Goal: Transaction & Acquisition: Purchase product/service

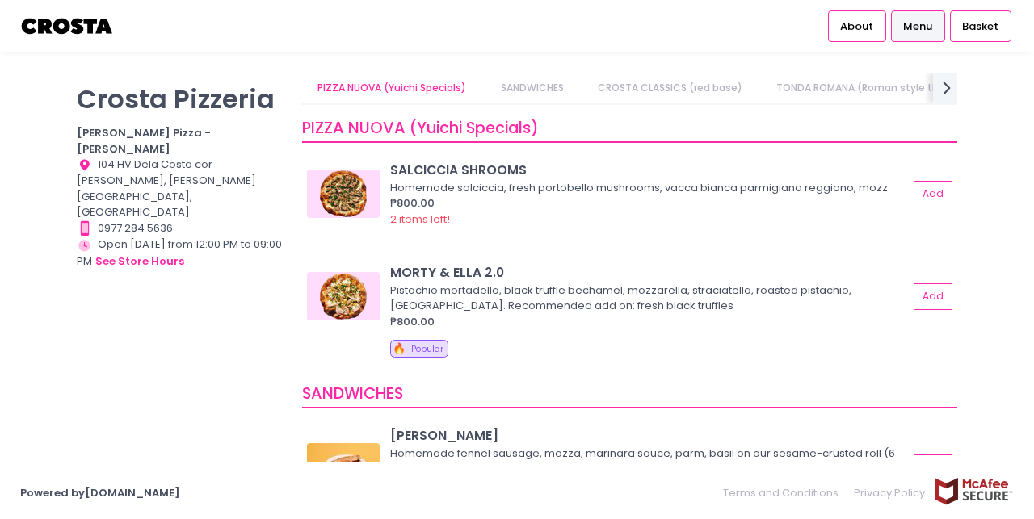
click at [910, 27] on span "Menu" at bounding box center [917, 27] width 29 height 16
click at [913, 24] on span "Menu" at bounding box center [917, 27] width 29 height 16
click at [354, 195] on img at bounding box center [343, 194] width 73 height 48
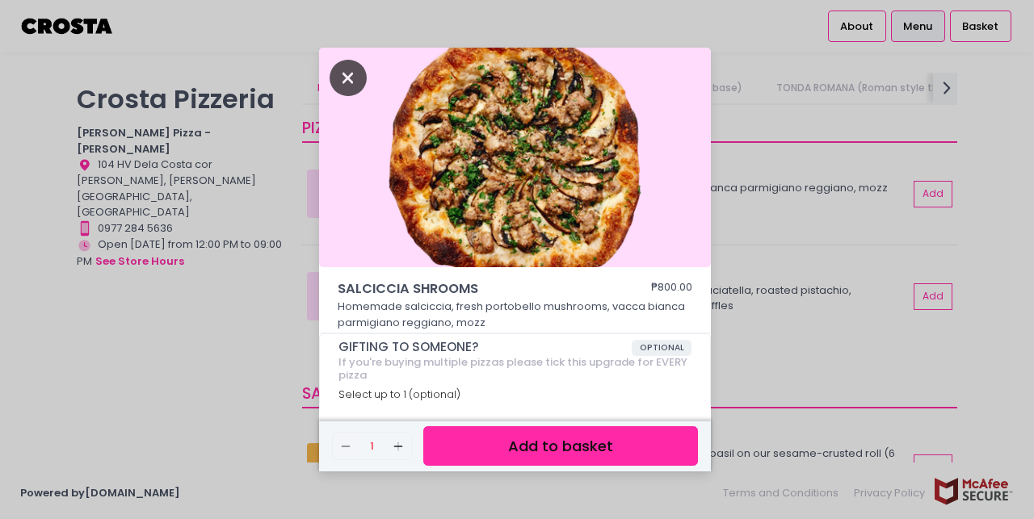
click at [341, 76] on icon "Close" at bounding box center [348, 78] width 37 height 36
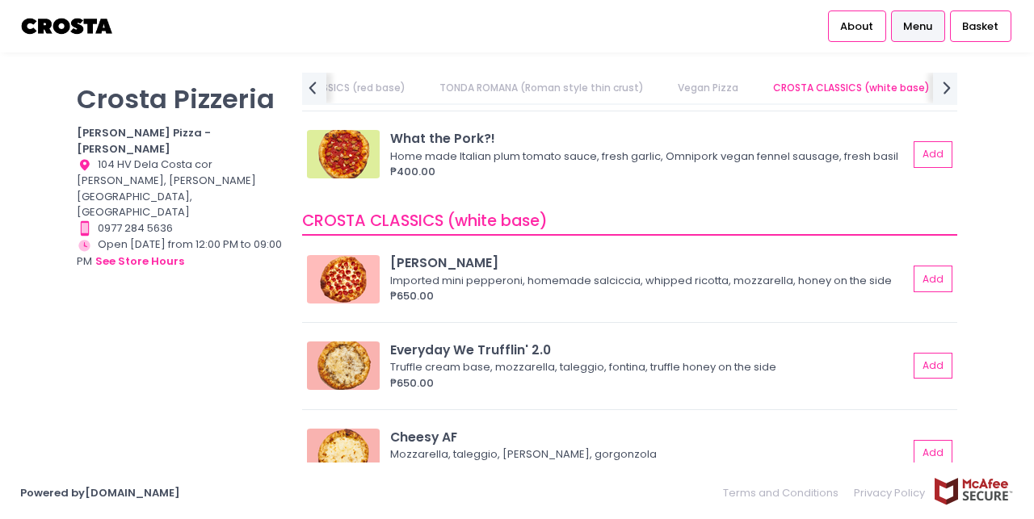
scroll to position [1248, 0]
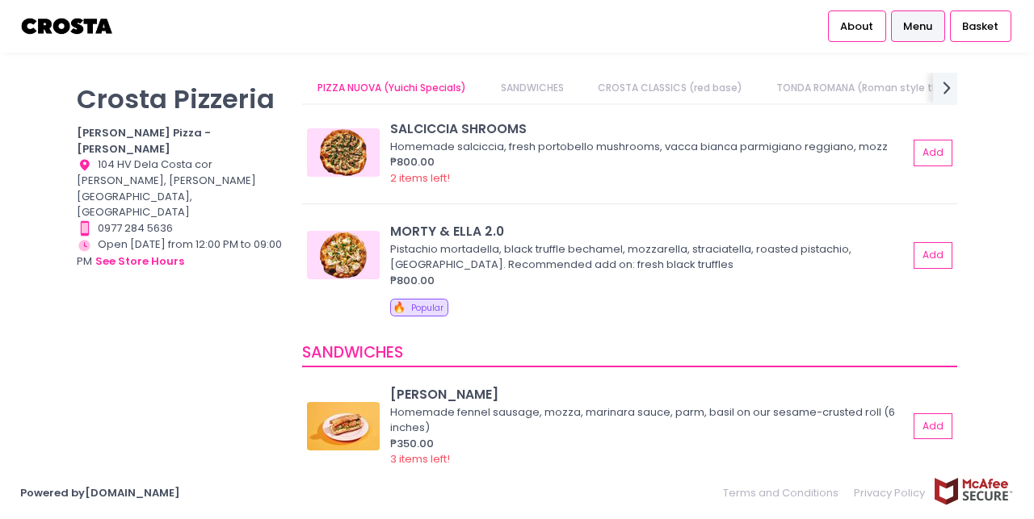
scroll to position [45, 0]
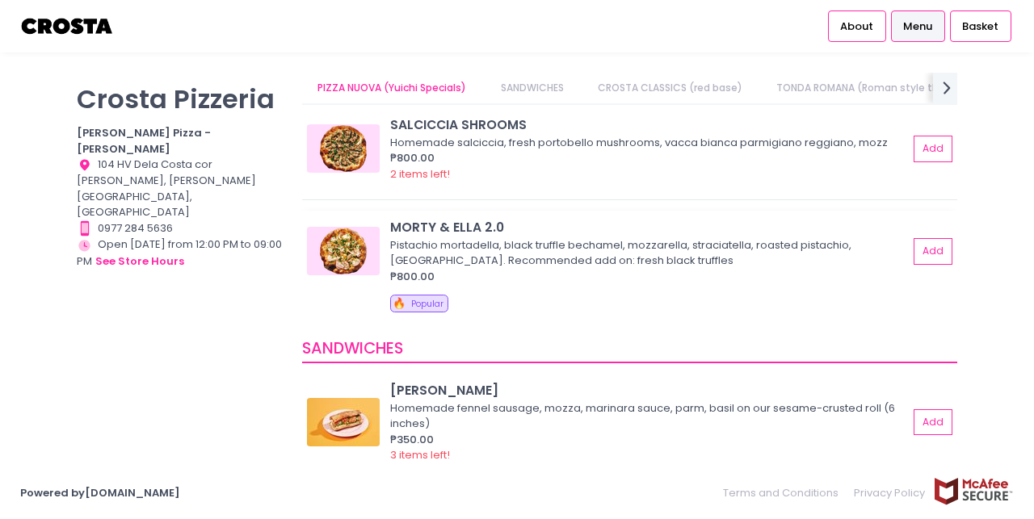
click at [348, 261] on img at bounding box center [343, 251] width 73 height 48
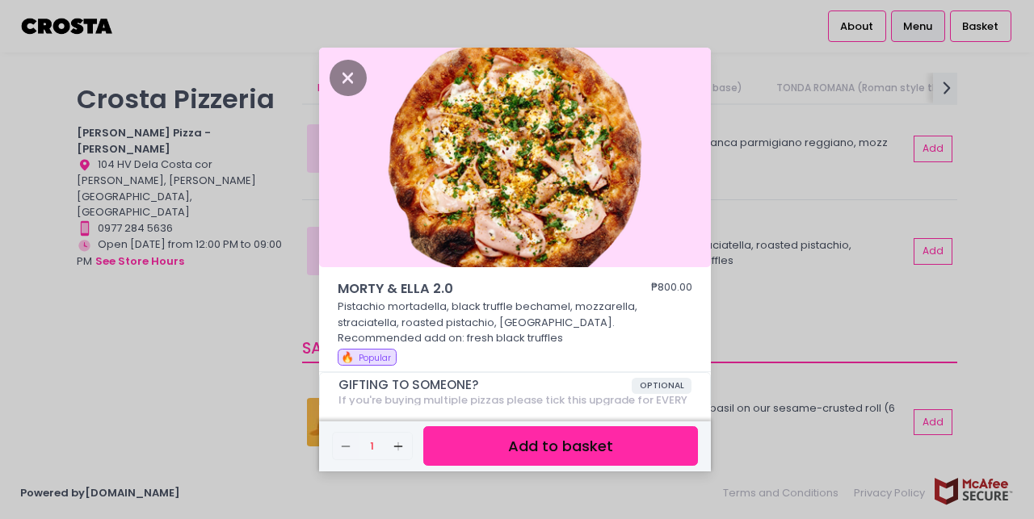
click at [590, 447] on button "Add to basket" at bounding box center [560, 446] width 275 height 40
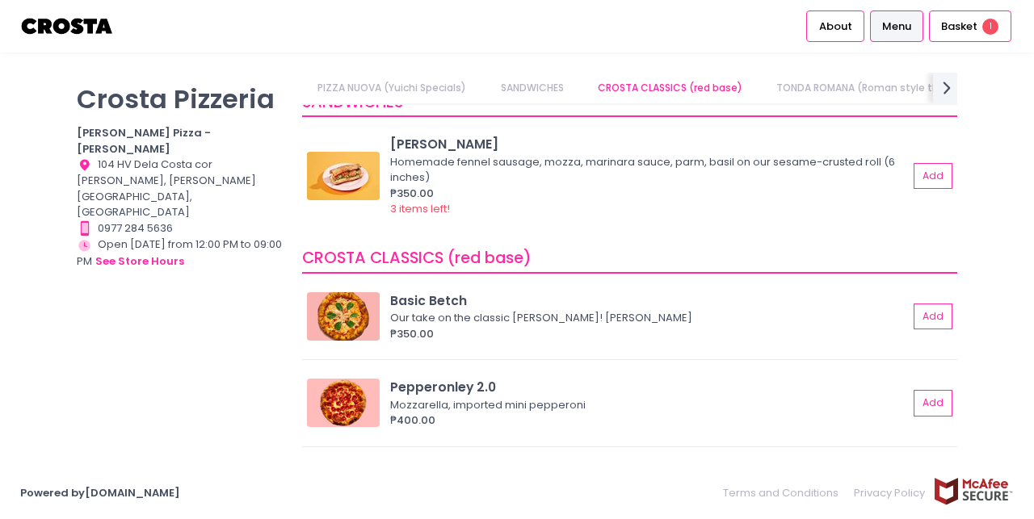
scroll to position [292, 0]
click at [367, 321] on img at bounding box center [343, 316] width 73 height 48
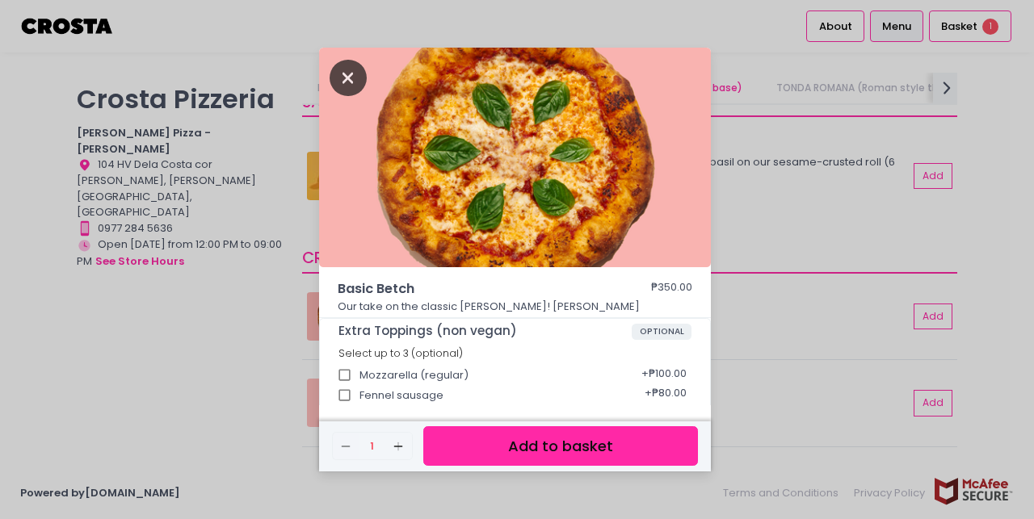
click at [354, 78] on icon "Close" at bounding box center [348, 78] width 37 height 36
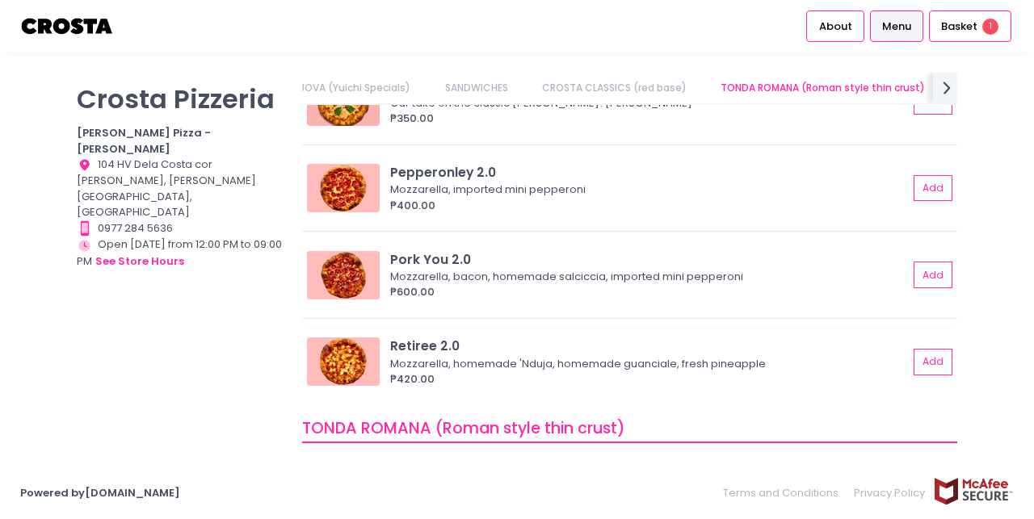
scroll to position [532, 0]
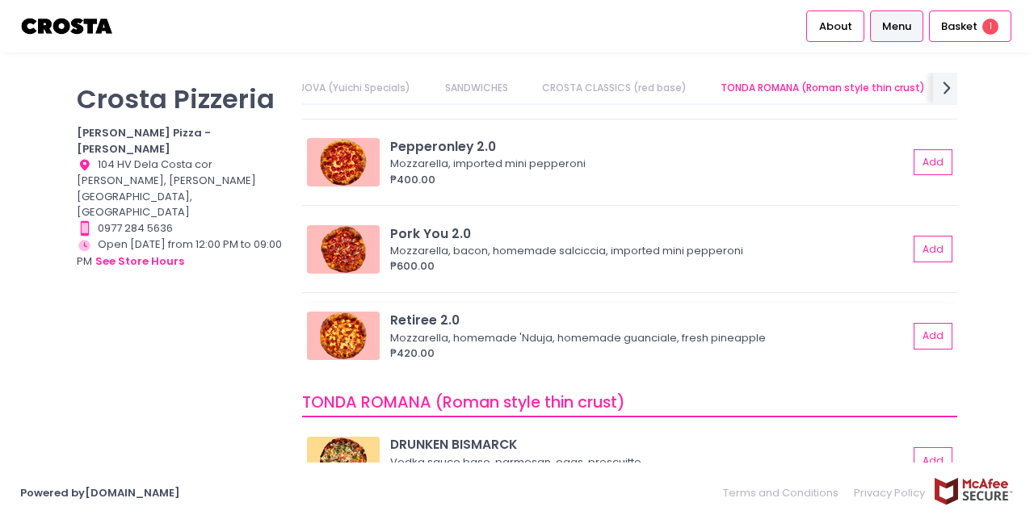
click at [472, 334] on div "Mozzarella, homemade 'Nduja, homemade guanciale, fresh pineapple" at bounding box center [646, 338] width 513 height 16
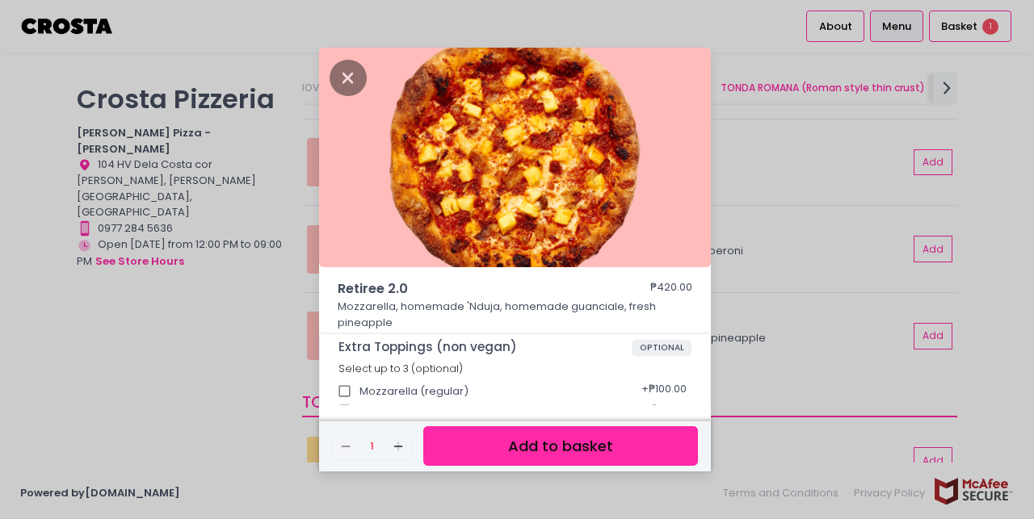
click at [598, 450] on button "Add to basket" at bounding box center [560, 446] width 275 height 40
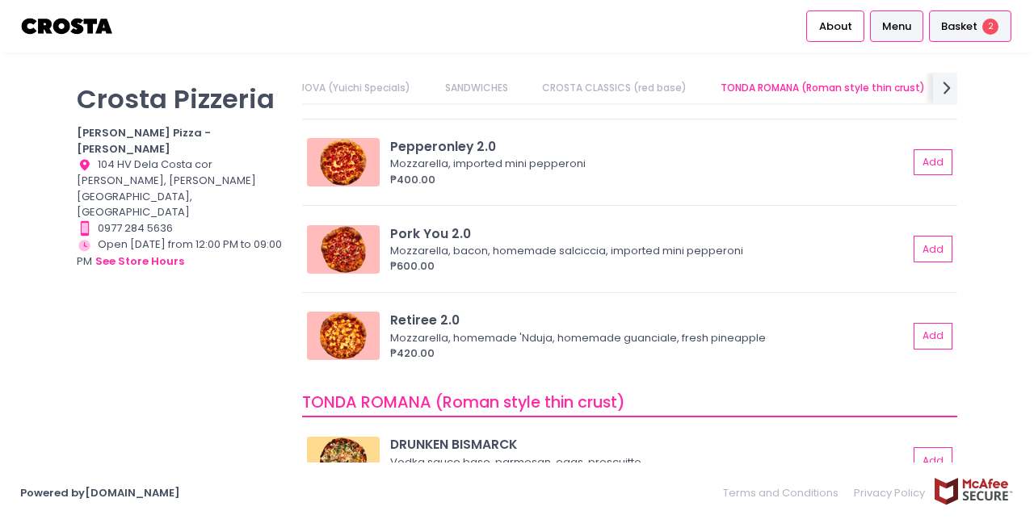
click at [957, 25] on span "Basket" at bounding box center [959, 27] width 36 height 16
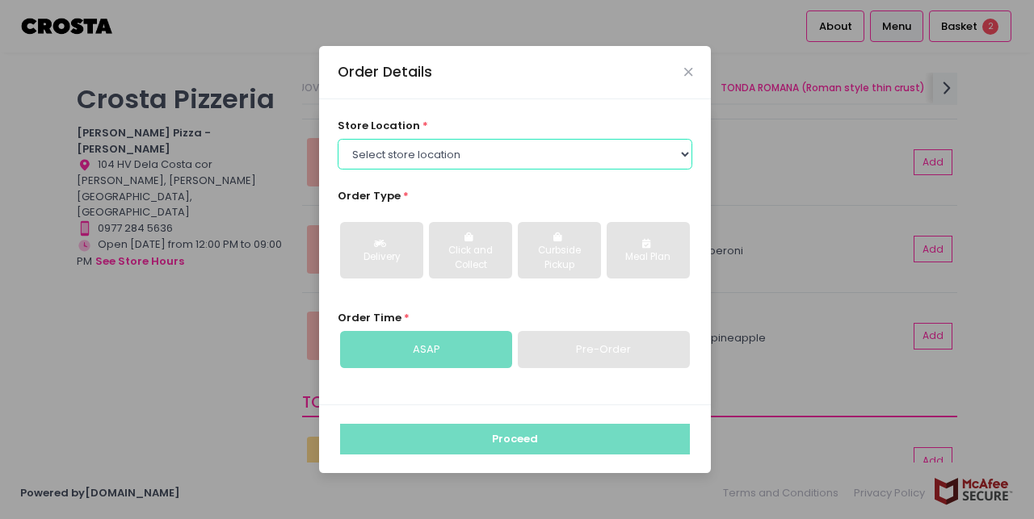
click at [685, 154] on select "Select store location Crosta Pizza - Salcedo Crosta Pizza - San Juan" at bounding box center [515, 154] width 355 height 31
select select "5fabb2e53664a8677beaeb89"
click at [338, 139] on select "Select store location Crosta Pizza - Salcedo Crosta Pizza - San Juan" at bounding box center [515, 154] width 355 height 31
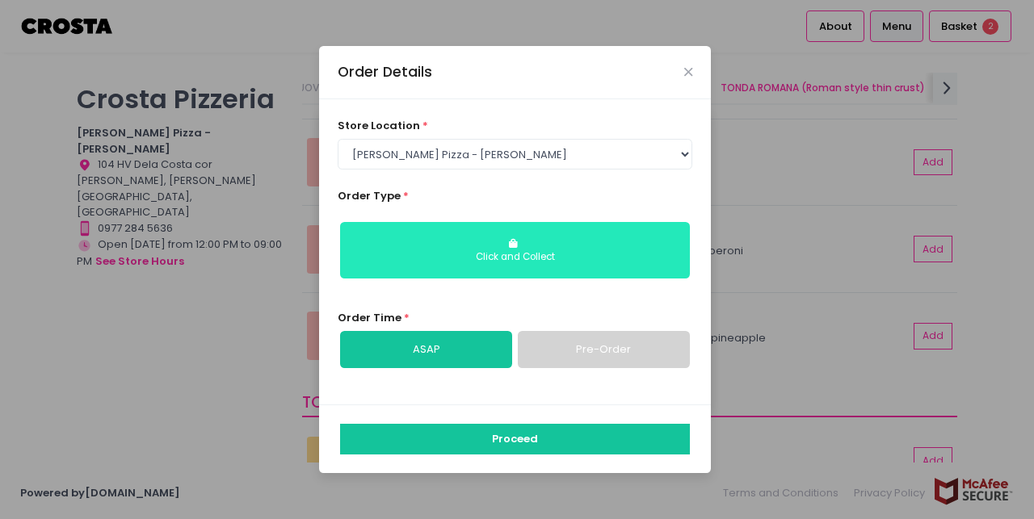
click at [622, 251] on div "Click and Collect" at bounding box center [514, 257] width 327 height 15
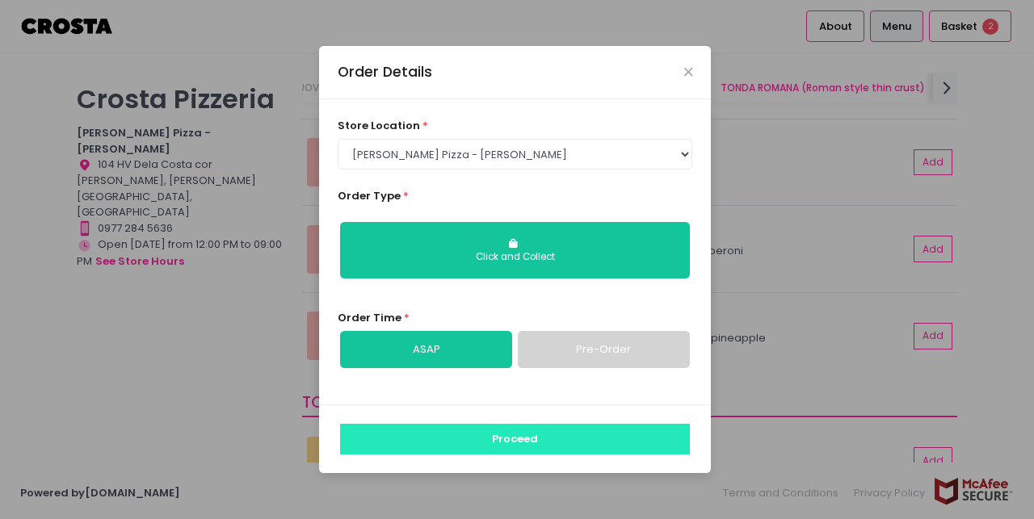
click at [593, 442] on button "Proceed" at bounding box center [515, 439] width 350 height 31
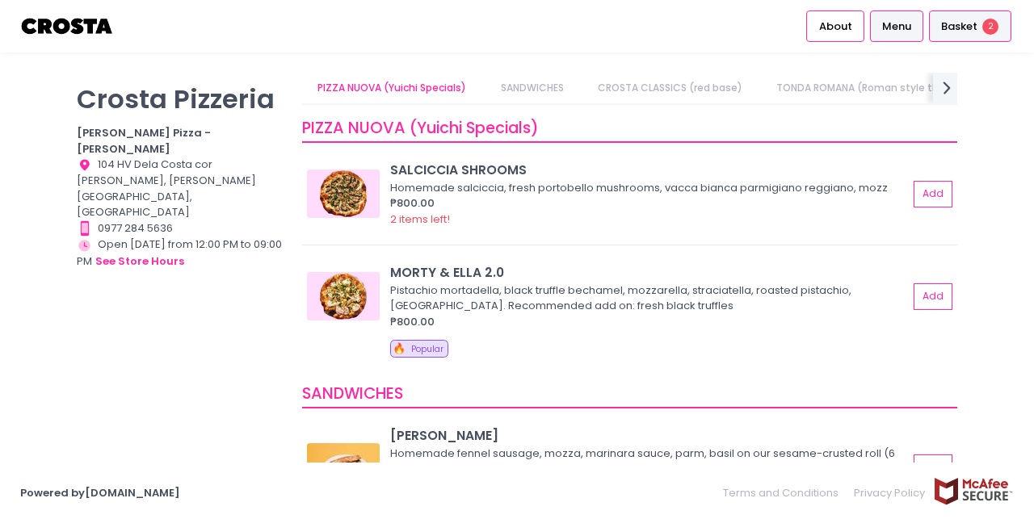
click at [963, 28] on span "Basket" at bounding box center [959, 27] width 36 height 16
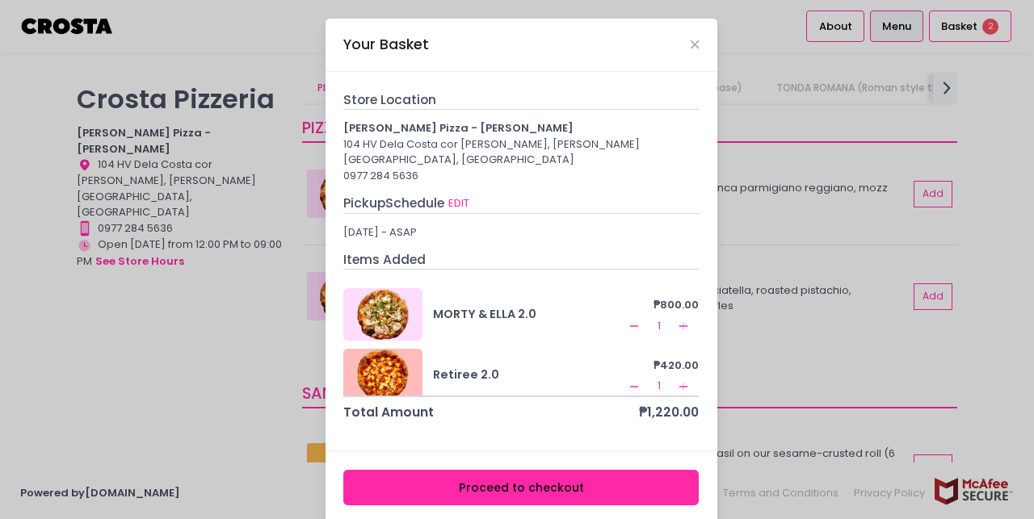
click at [379, 296] on div at bounding box center [382, 314] width 79 height 52
click at [526, 473] on button "Proceed to checkout" at bounding box center [520, 488] width 355 height 36
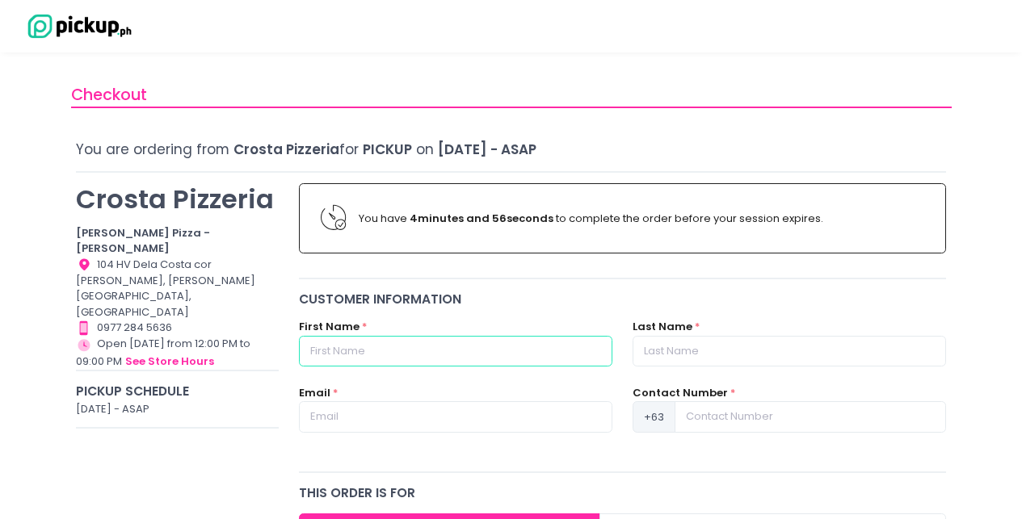
click at [468, 350] on input "text" at bounding box center [455, 351] width 313 height 31
type input "eduardo"
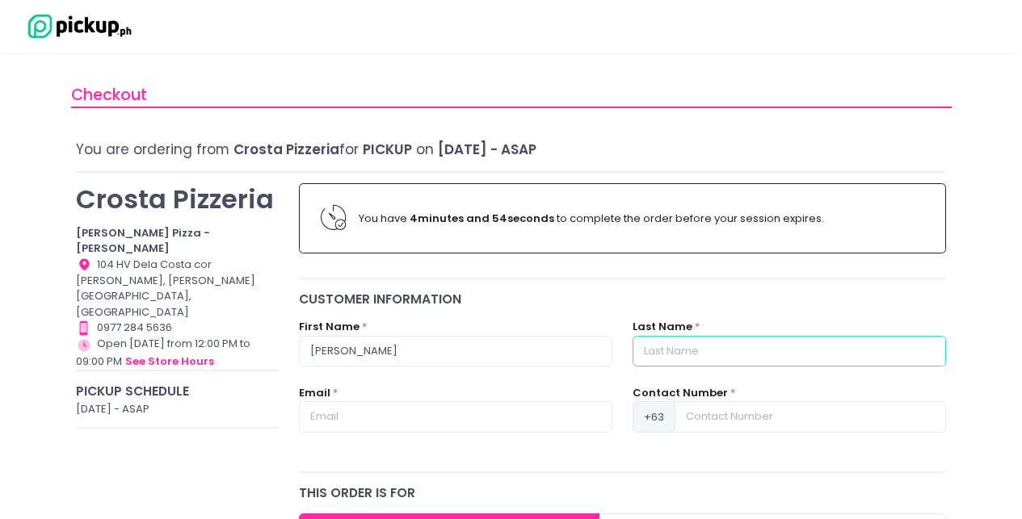
type input "enriquez"
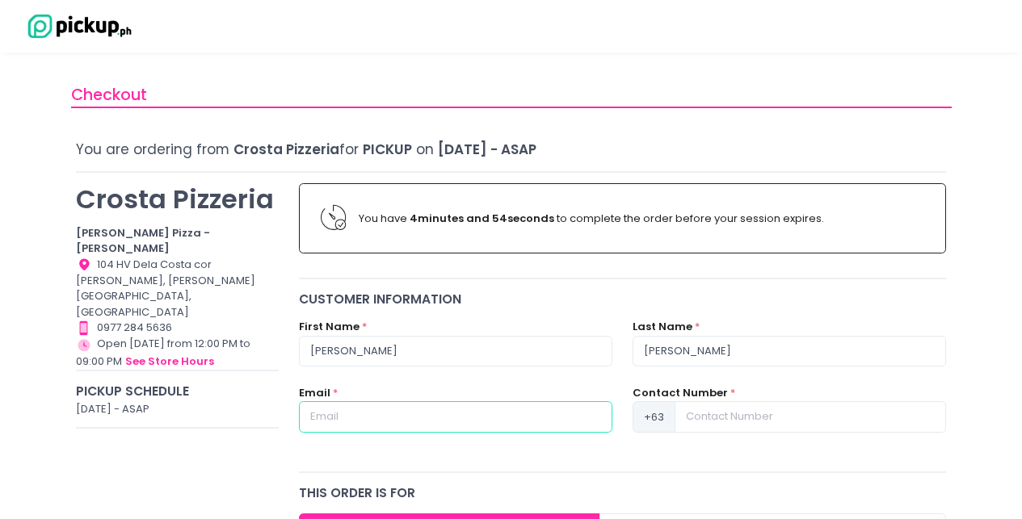
type input "eenriq01@gmail.com"
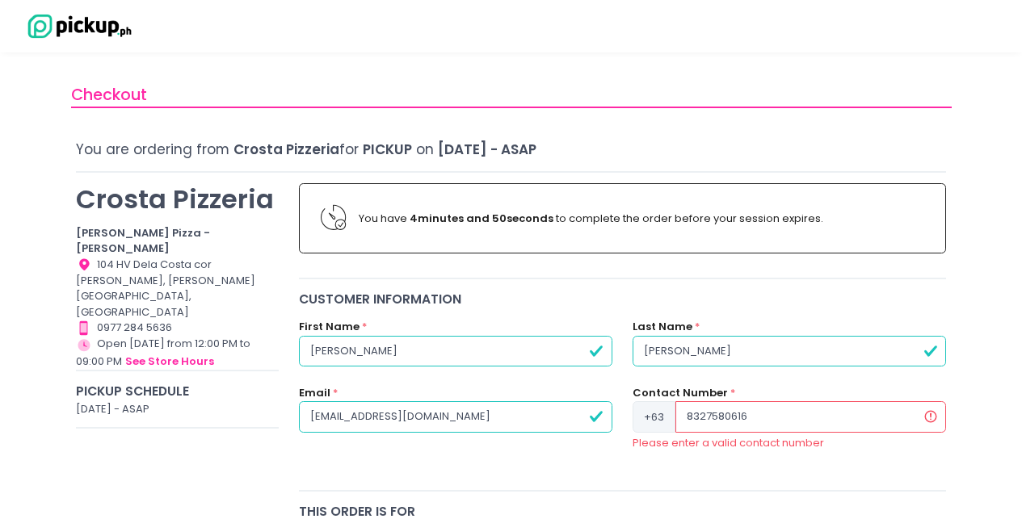
click at [759, 419] on input "8327580616" at bounding box center [810, 416] width 271 height 31
type input "09052486209"
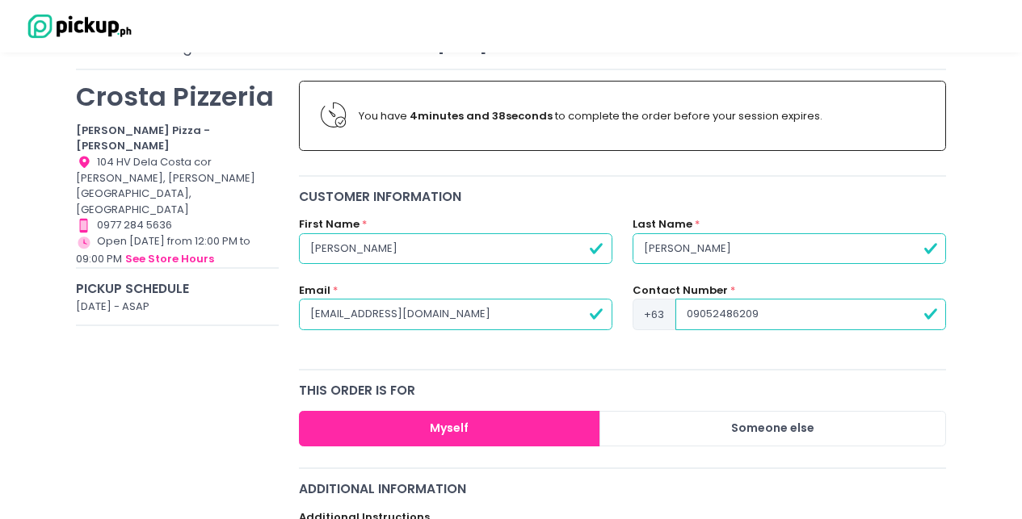
scroll to position [104, 0]
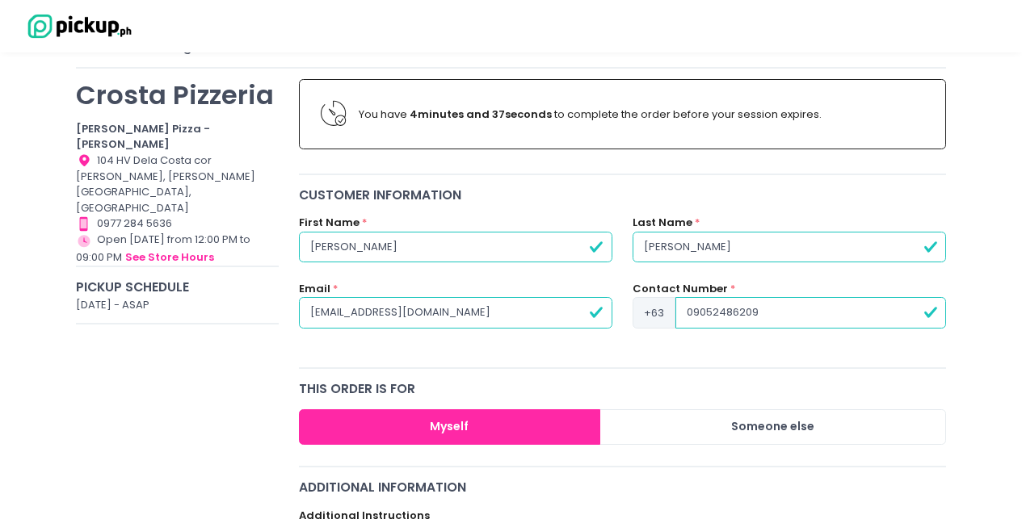
click at [548, 427] on button "Myself" at bounding box center [450, 427] width 302 height 36
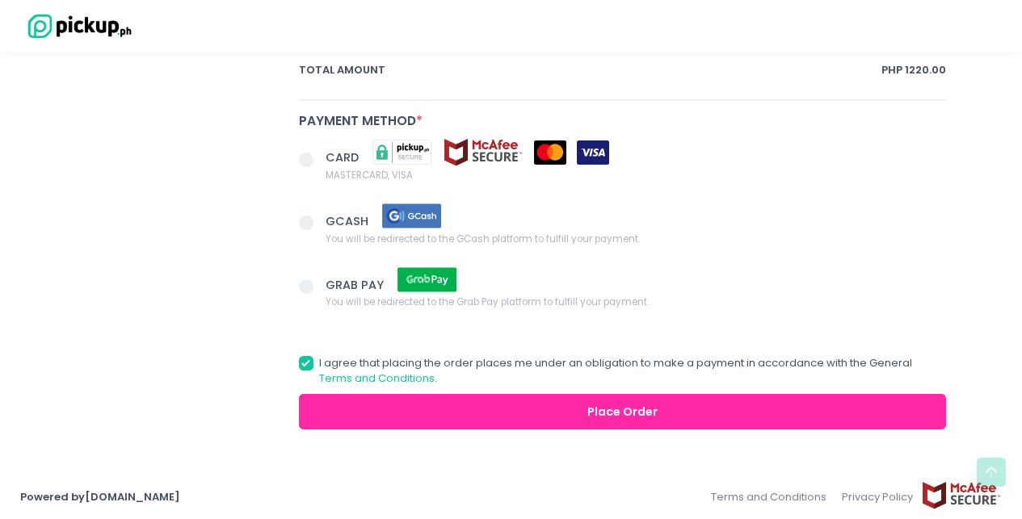
scroll to position [975, 0]
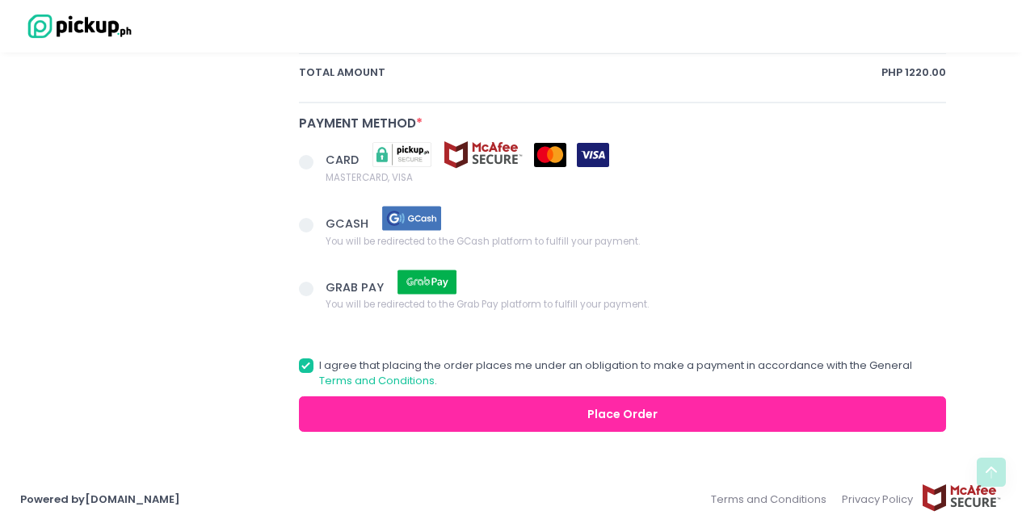
click at [305, 166] on span at bounding box center [306, 162] width 15 height 15
click at [319, 165] on input "CARD MASTERCARD, VISA" at bounding box center [324, 159] width 10 height 10
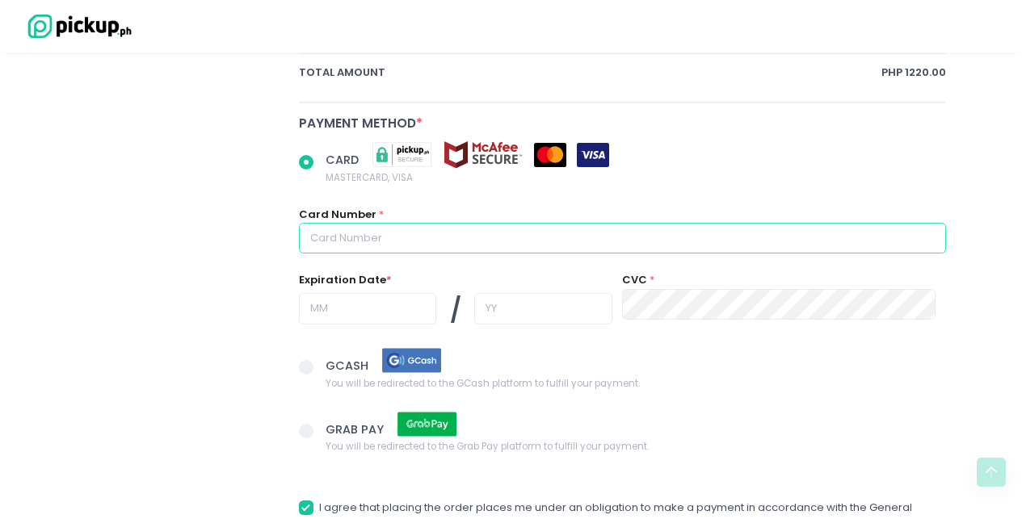
click at [418, 237] on input "text" at bounding box center [623, 238] width 648 height 31
radio input "true"
type input "5"
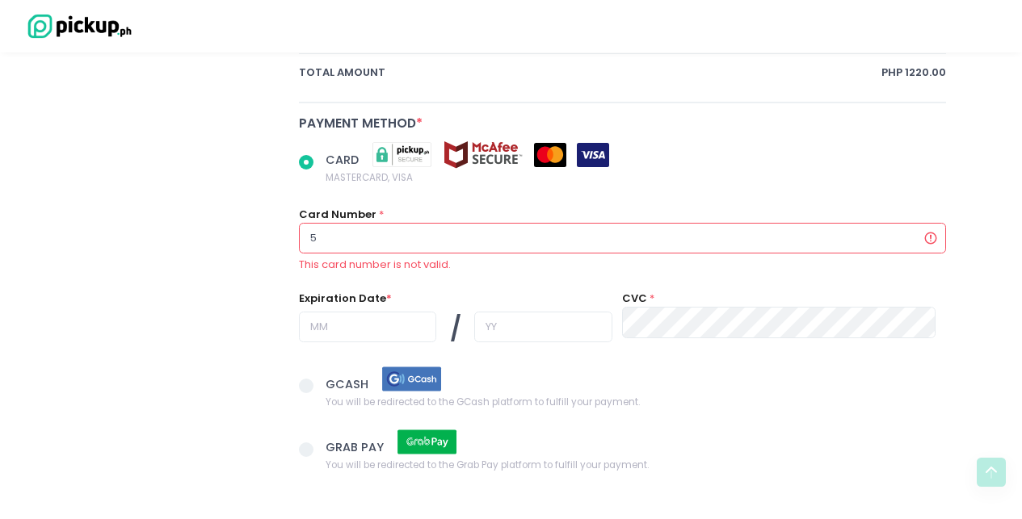
radio input "true"
type input "52"
radio input "true"
type input "521"
radio input "true"
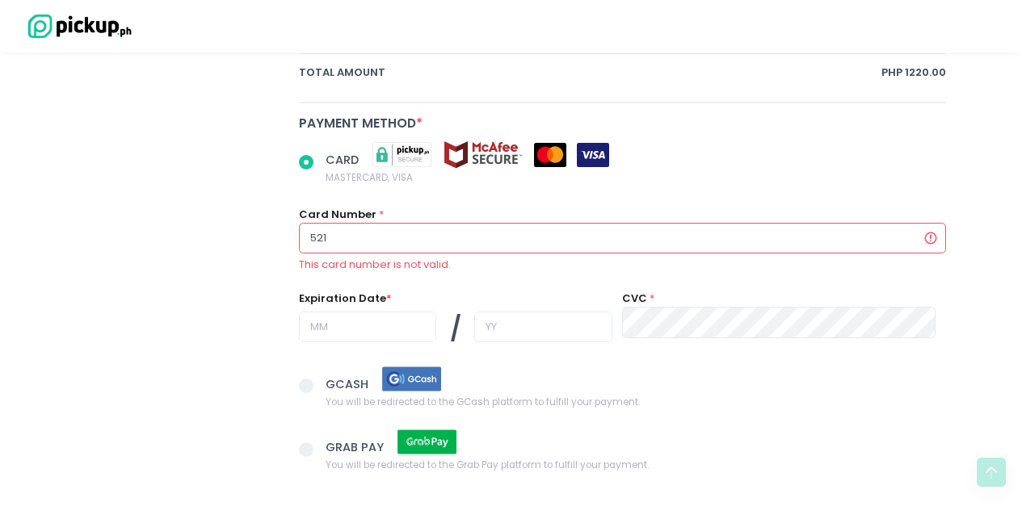
type input "5210"
radio input "true"
type input "52106"
radio input "true"
type input "521069"
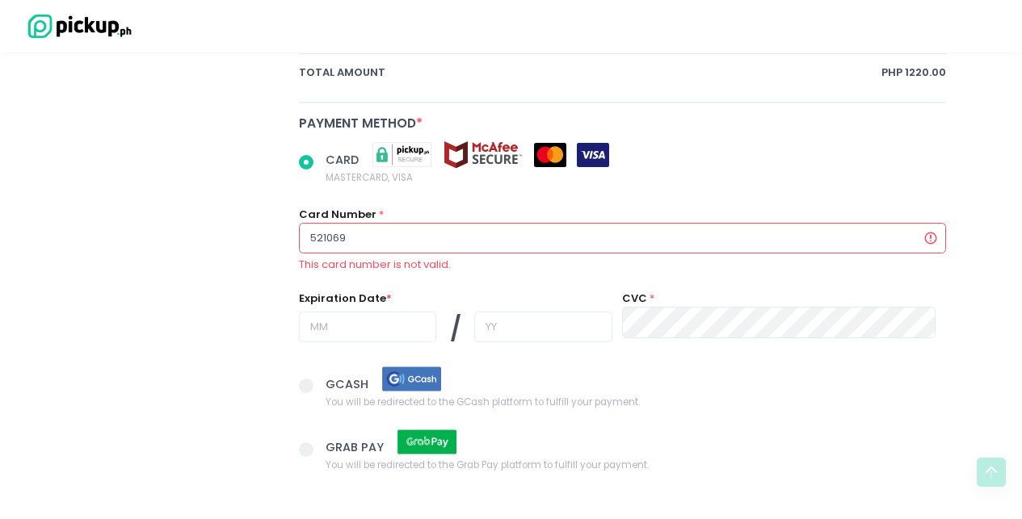
radio input "true"
type input "5210690"
radio input "true"
type input "52106904"
radio input "true"
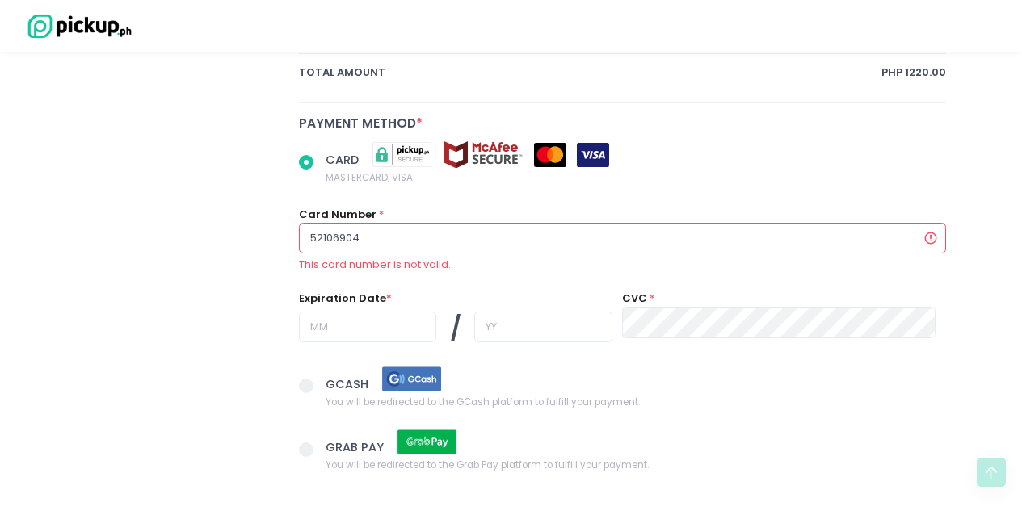
type input "521069047"
radio input "true"
type input "5210690477"
radio input "true"
type input "52106904770"
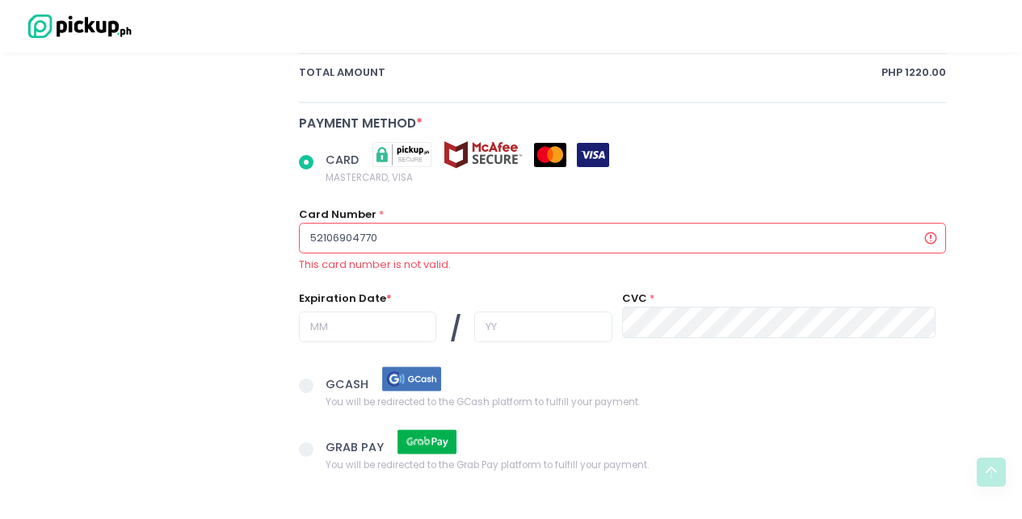
radio input "true"
type input "521069047704"
radio input "true"
type input "5210690477046"
radio input "true"
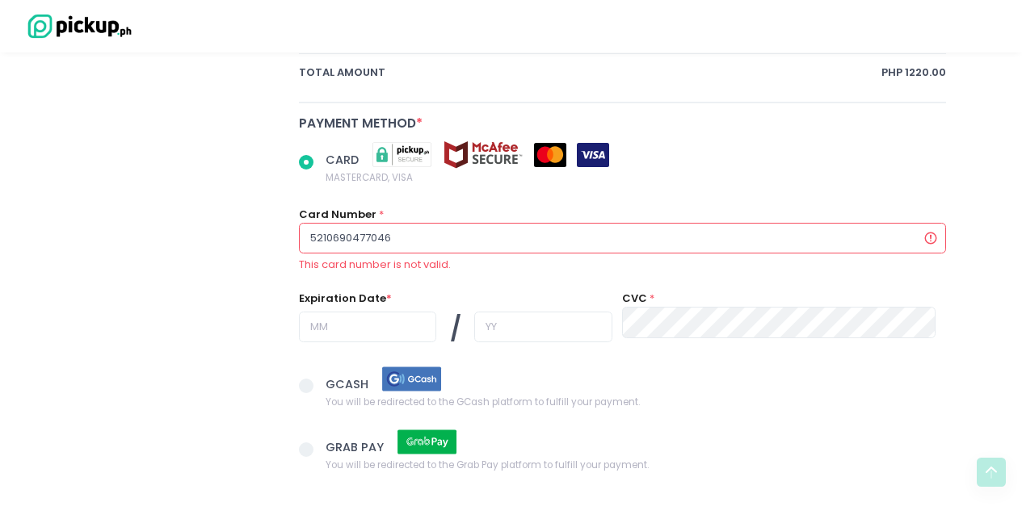
type input "52106904770469"
radio input "true"
type input "521069047704698"
radio input "true"
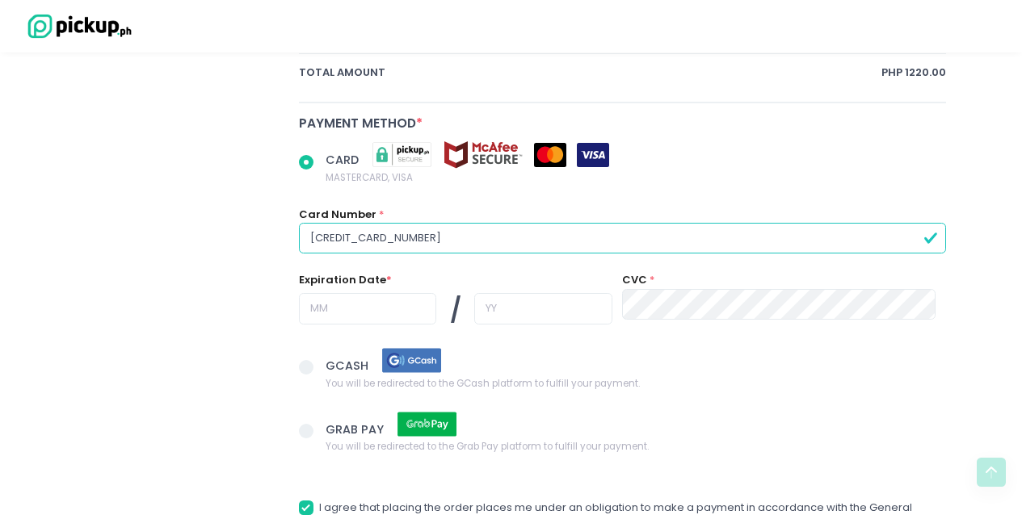
type input "5210690477046984"
click at [556, 158] on img at bounding box center [550, 155] width 32 height 24
click at [330, 158] on input "CARD MASTERCARD, VISA" at bounding box center [324, 159] width 10 height 10
click at [365, 312] on input "text" at bounding box center [368, 308] width 138 height 31
radio input "true"
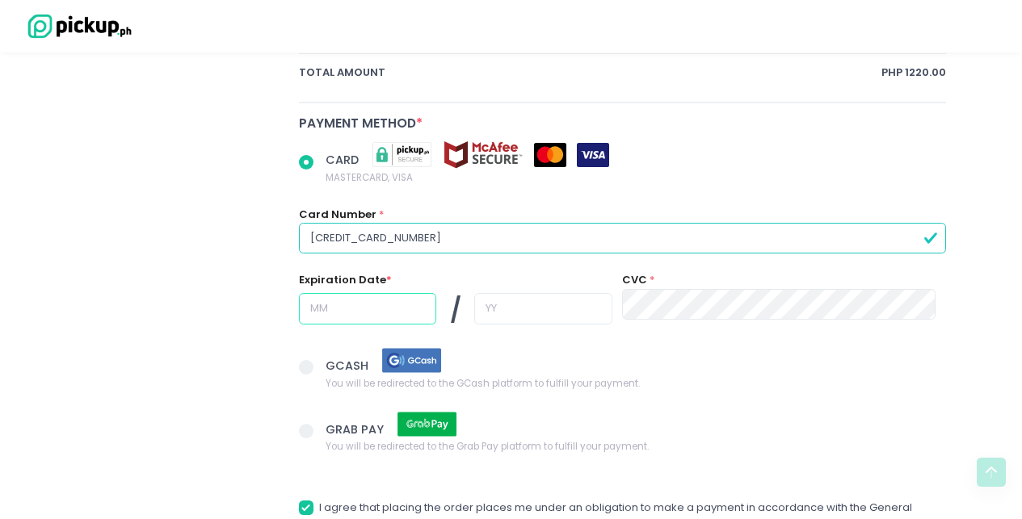
type input "1"
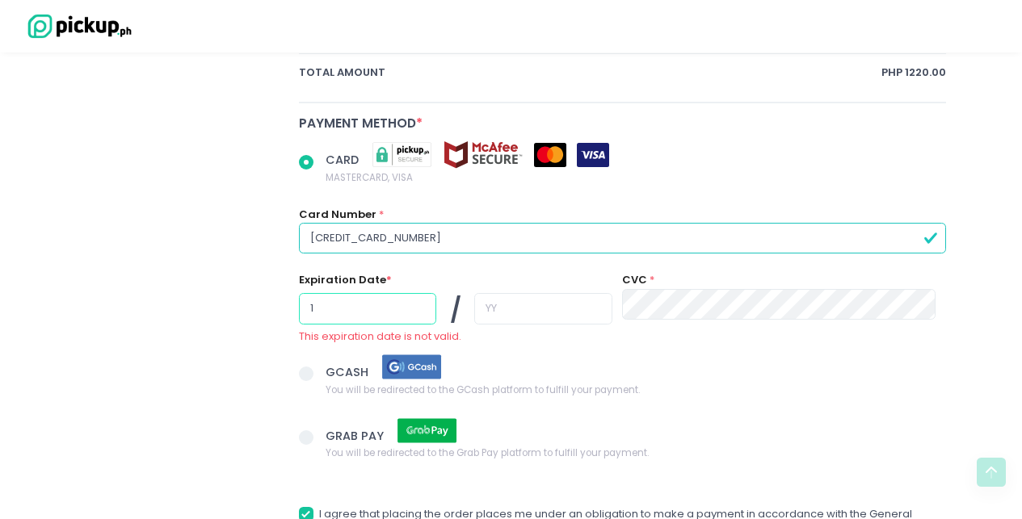
radio input "true"
type input "11"
click at [501, 309] on input "text" at bounding box center [543, 308] width 138 height 31
radio input "true"
type input "2"
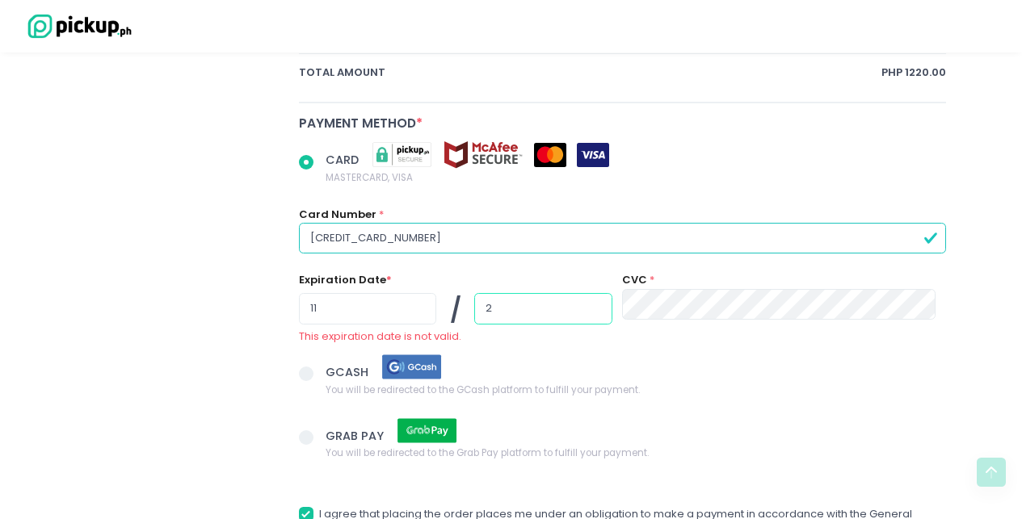
radio input "true"
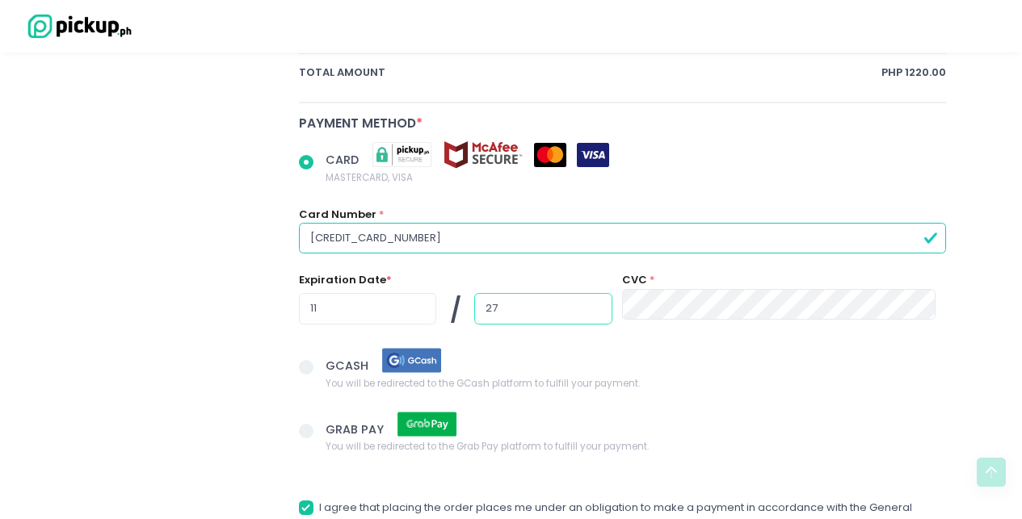
type input "27"
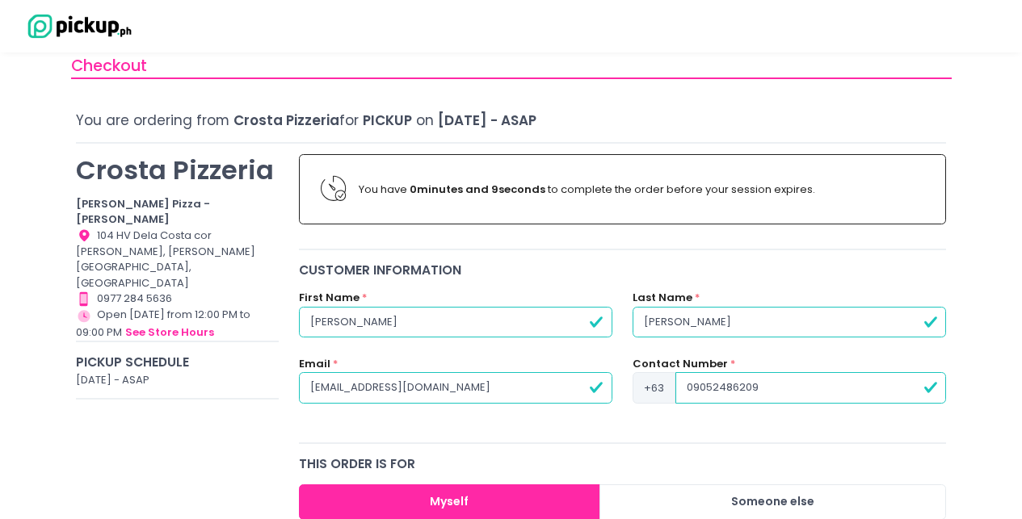
scroll to position [0, 0]
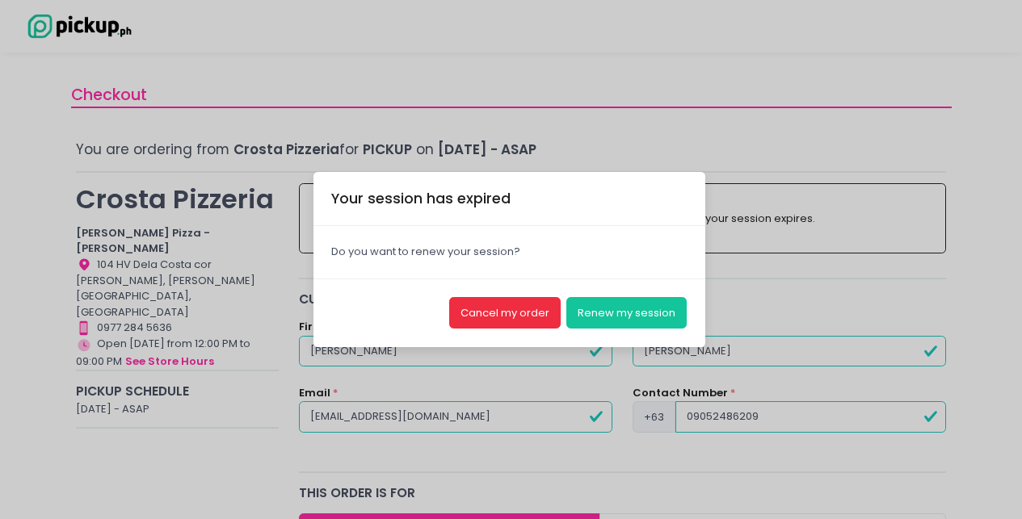
drag, startPoint x: 506, startPoint y: 312, endPoint x: 650, endPoint y: 340, distance: 146.5
click at [649, 345] on div "Cancel my order Renew my session" at bounding box center [509, 313] width 392 height 69
click at [645, 314] on button "Renew my session" at bounding box center [626, 312] width 120 height 31
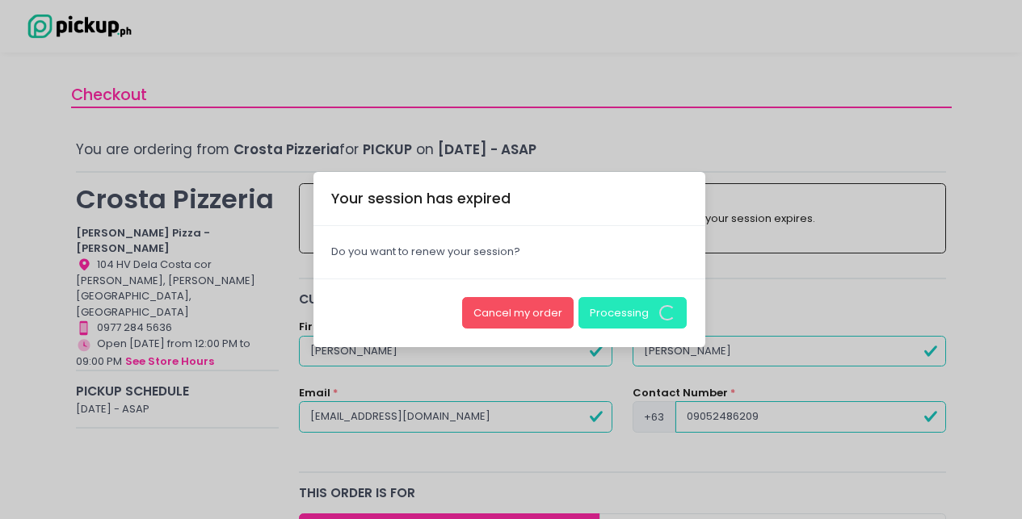
radio input "true"
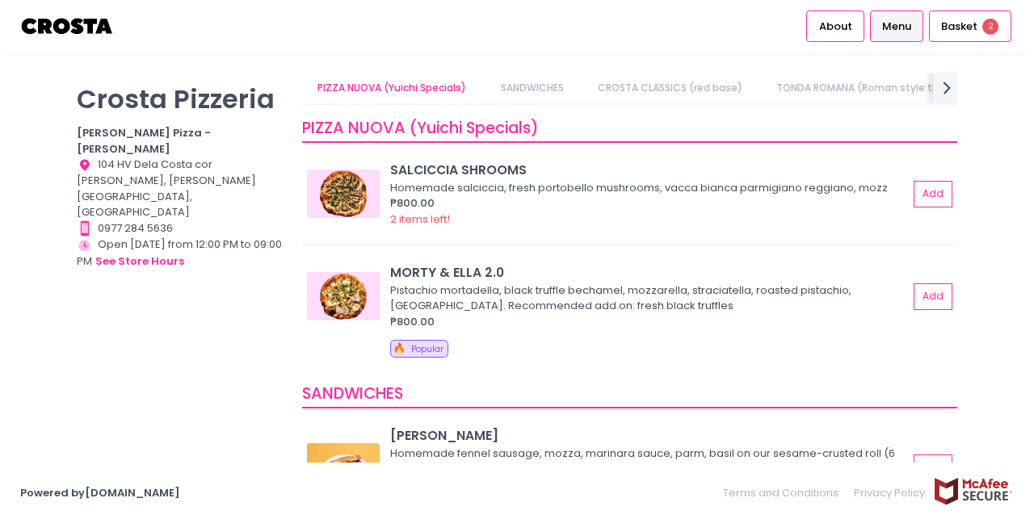
click at [1002, 78] on div "Crosta Pizzeria Crosta Pizza - Salcedo Location Created with Sketch. 104 HV Del…" at bounding box center [517, 260] width 1034 height 374
click at [897, 20] on span "Menu" at bounding box center [896, 27] width 29 height 16
click at [824, 25] on span "About" at bounding box center [835, 27] width 33 height 16
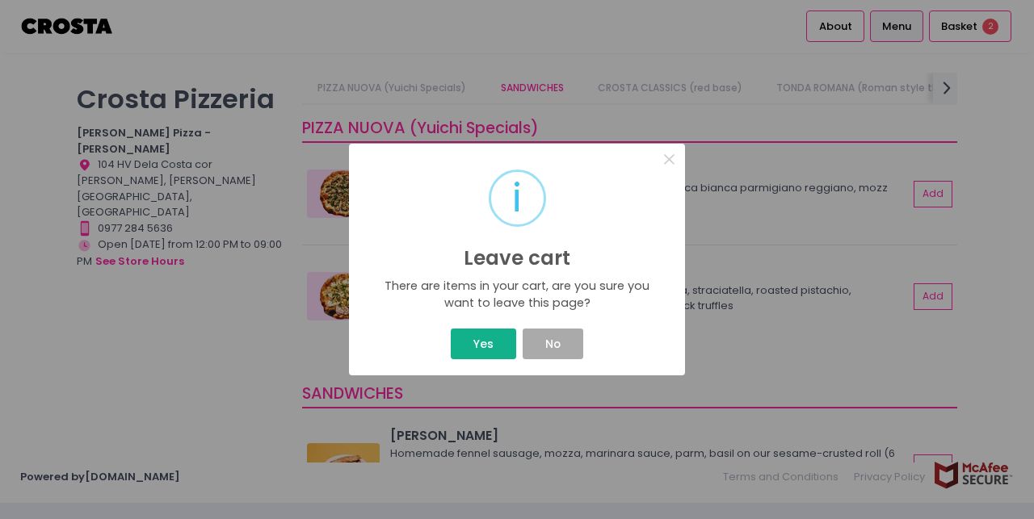
click at [484, 348] on button "Yes" at bounding box center [483, 344] width 65 height 31
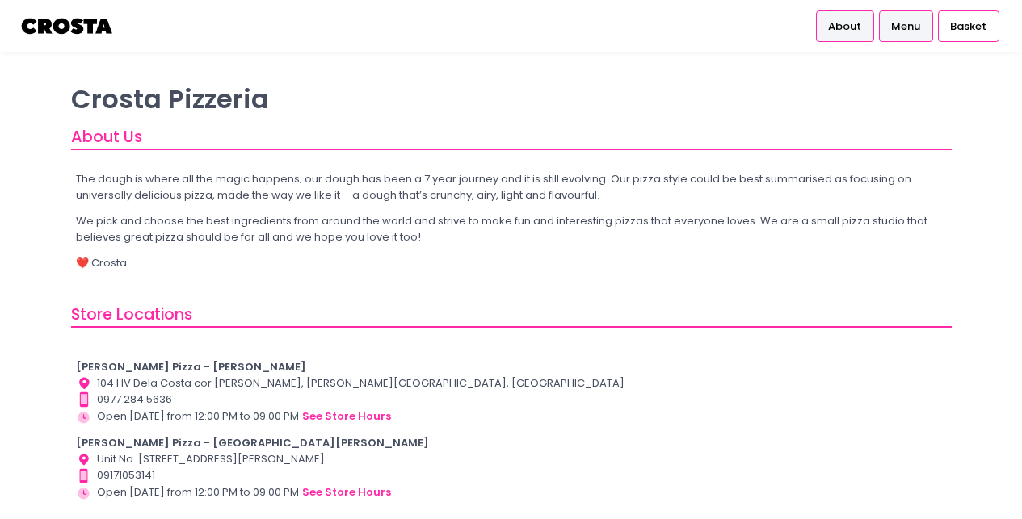
click at [909, 28] on span "Menu" at bounding box center [905, 27] width 29 height 16
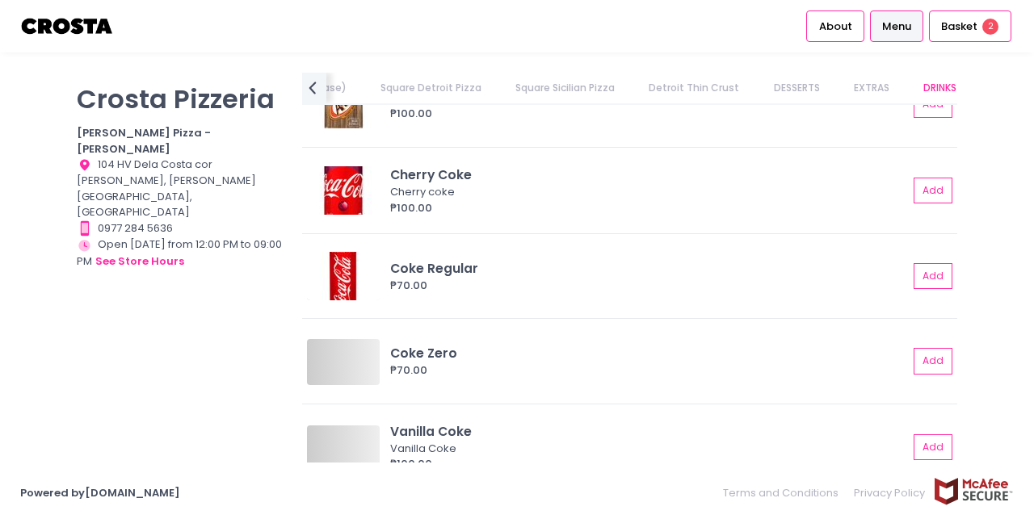
scroll to position [3983, 0]
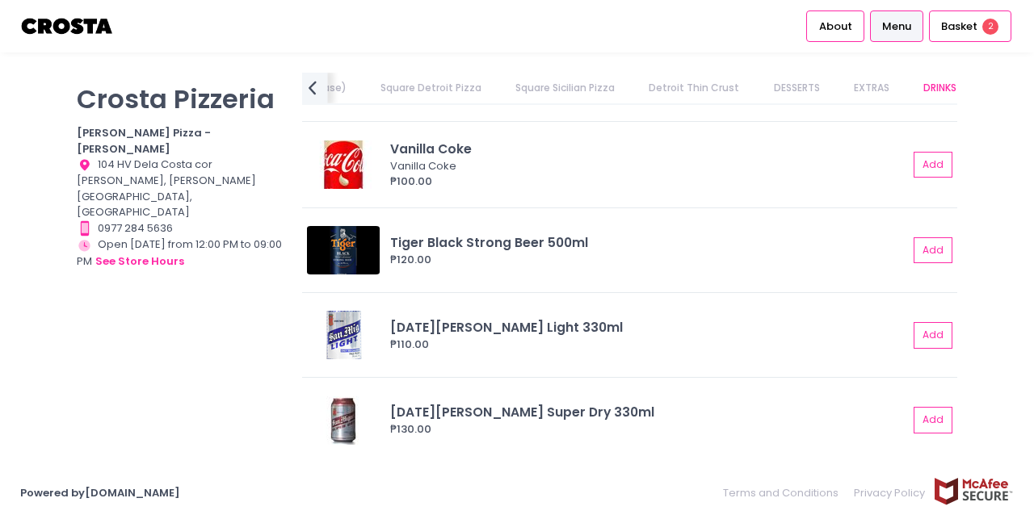
click at [316, 84] on icon "prev Created with Sketch." at bounding box center [311, 87] width 23 height 23
click at [315, 84] on icon "prev Created with Sketch." at bounding box center [311, 87] width 23 height 23
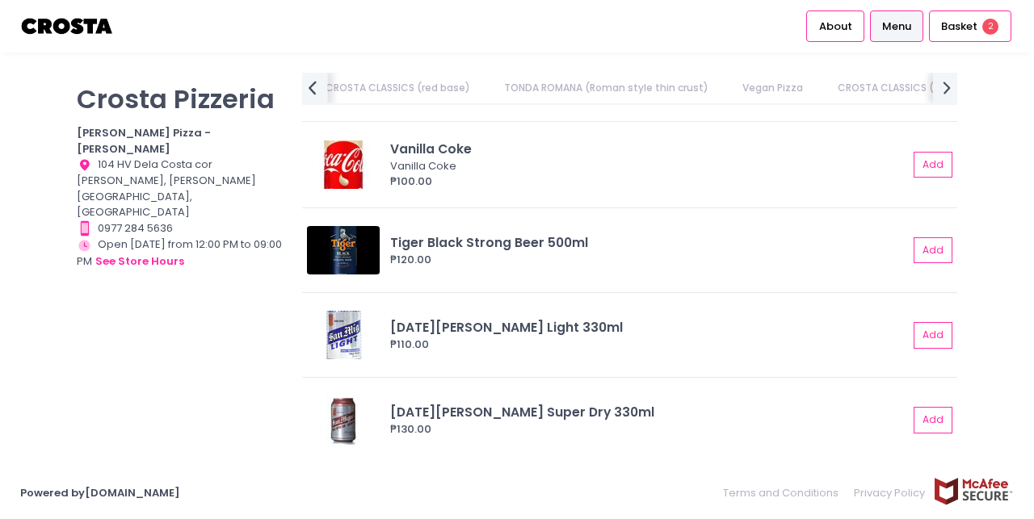
scroll to position [0, 281]
click at [848, 25] on span "About" at bounding box center [835, 27] width 33 height 16
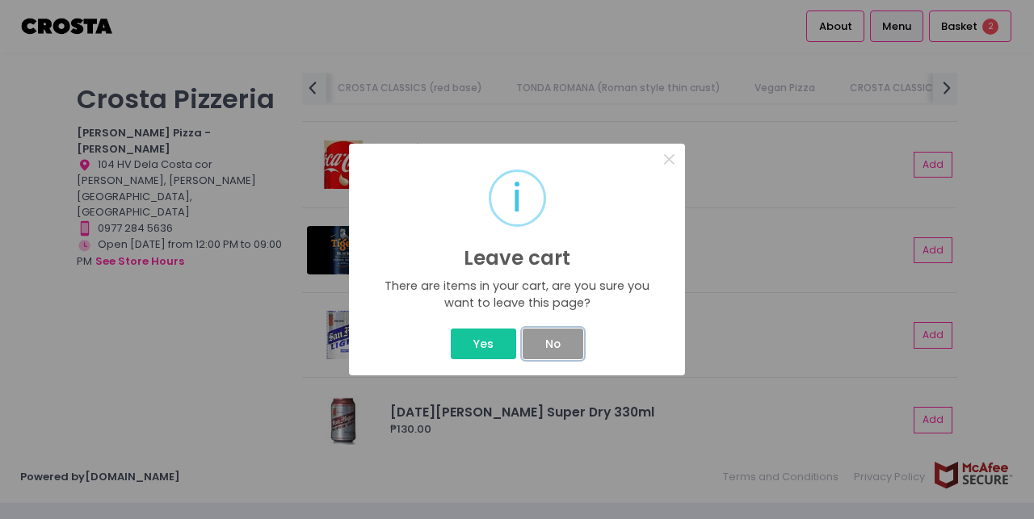
click at [569, 347] on button "No" at bounding box center [553, 344] width 60 height 31
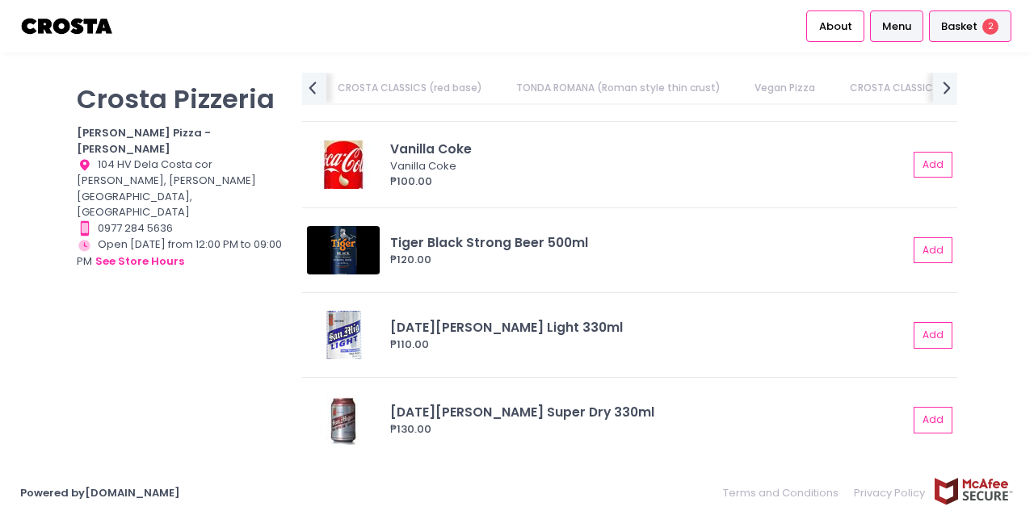
click at [947, 24] on span "Basket" at bounding box center [959, 27] width 36 height 16
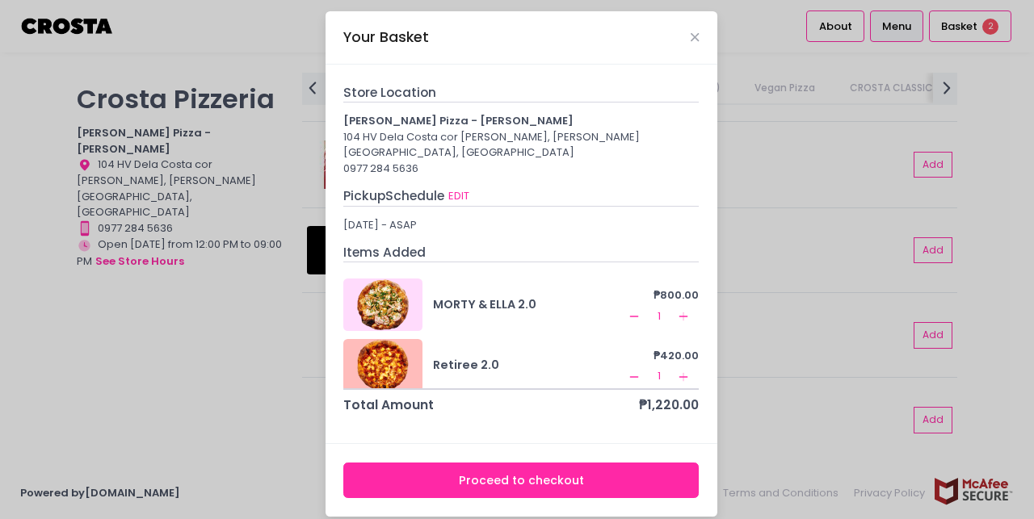
scroll to position [3, 0]
click at [451, 187] on button "EDIT" at bounding box center [458, 196] width 23 height 18
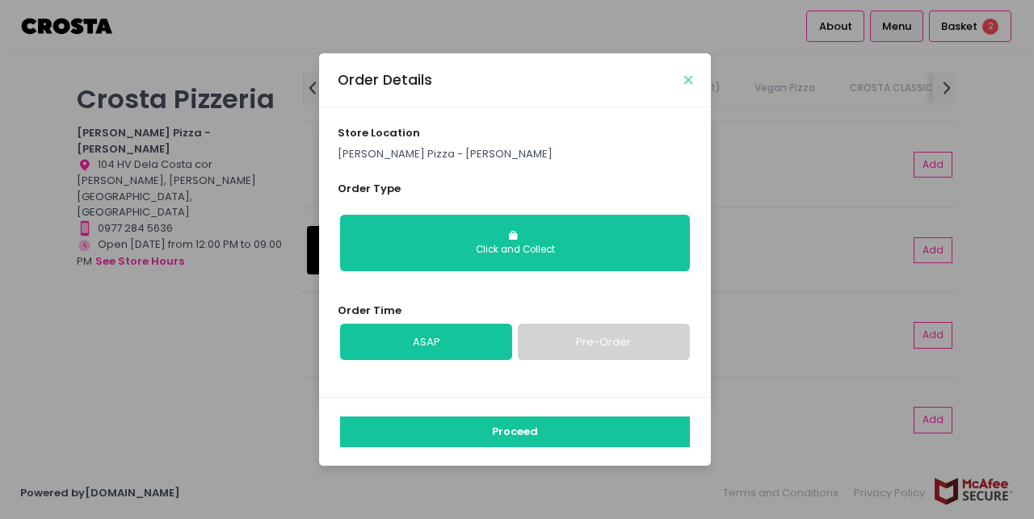
click at [684, 80] on icon "Close" at bounding box center [688, 80] width 8 height 12
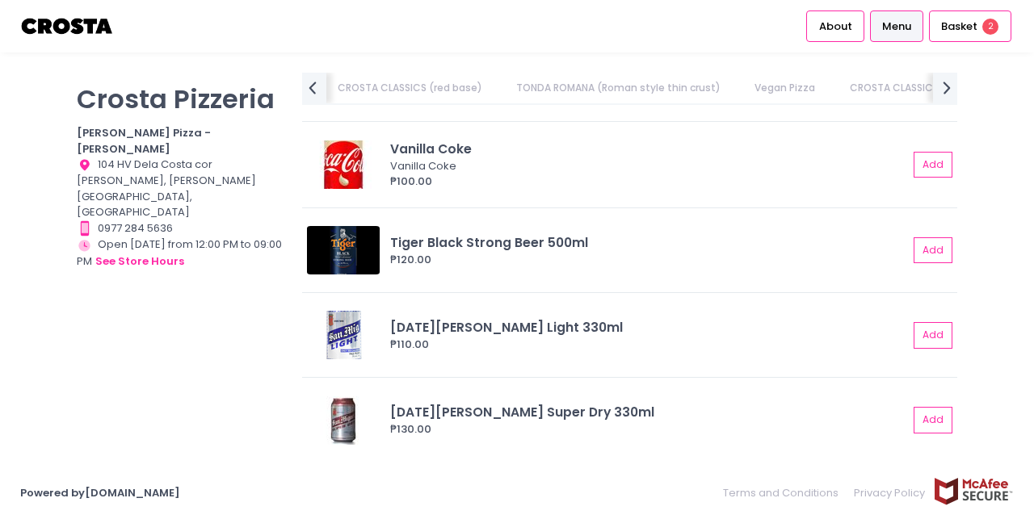
click at [892, 31] on span "Menu" at bounding box center [896, 27] width 29 height 16
click at [951, 20] on span "Basket" at bounding box center [959, 27] width 36 height 16
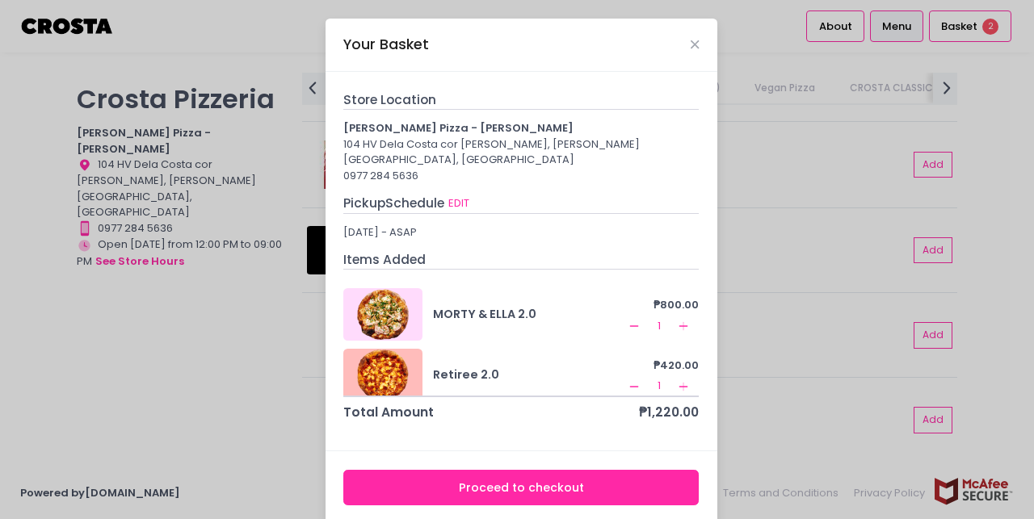
click at [758, 62] on div "Your Basket Store Location Crosta Pizza - Salcedo 104 HV Dela Costa cor LP Levi…" at bounding box center [517, 259] width 1034 height 519
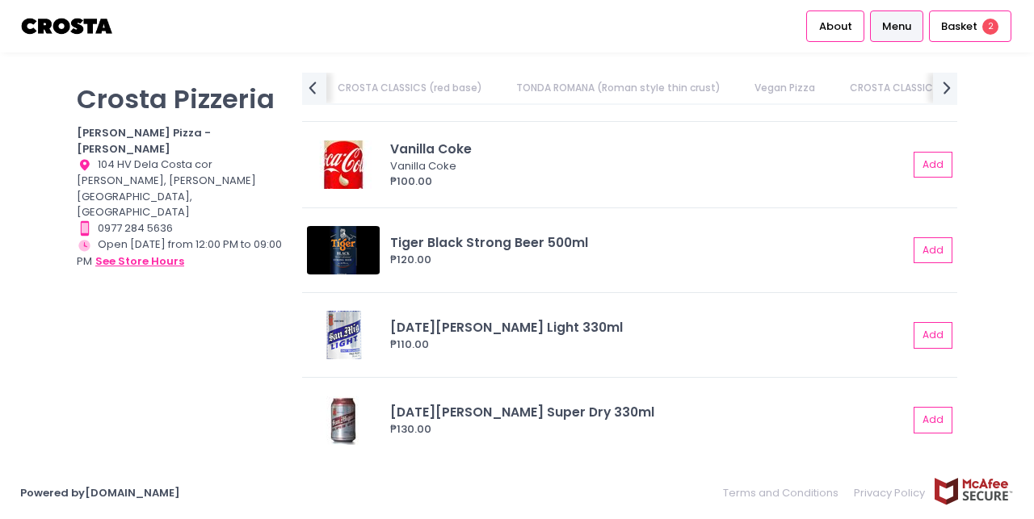
click at [163, 253] on button "see store hours" at bounding box center [139, 262] width 90 height 18
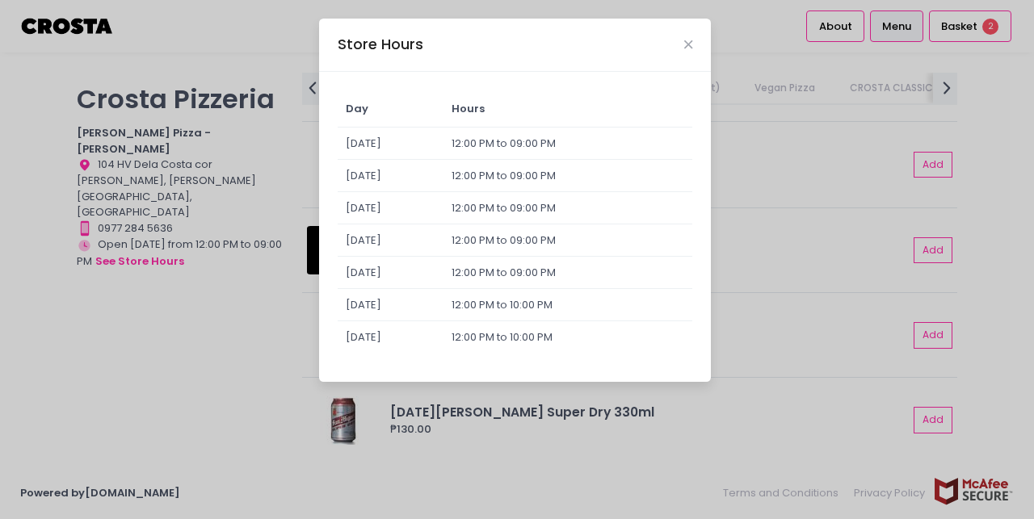
click at [128, 273] on div "Store Hours Day Hours Sunday 12:00 PM to 09:00 PM Monday 12:00 PM to 09:00 PM T…" at bounding box center [517, 259] width 1034 height 519
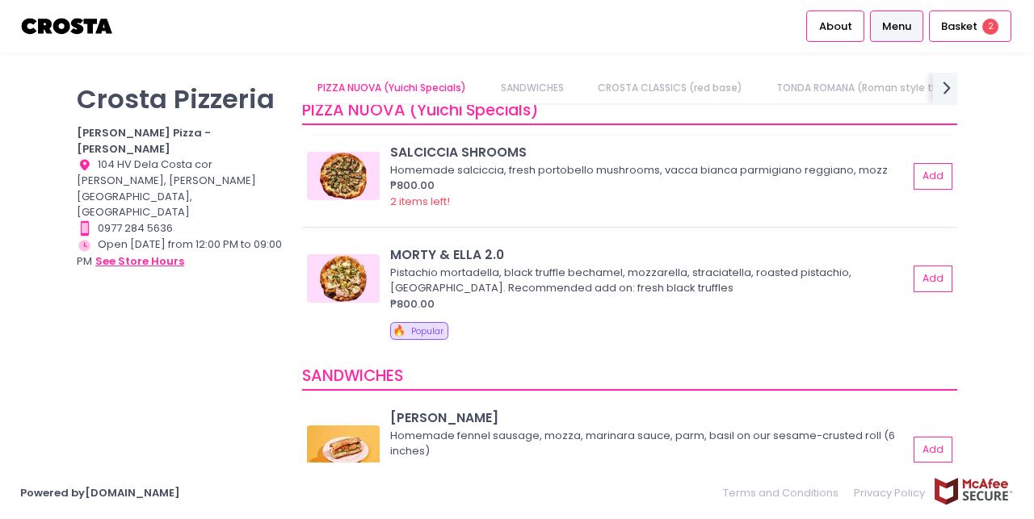
scroll to position [0, 0]
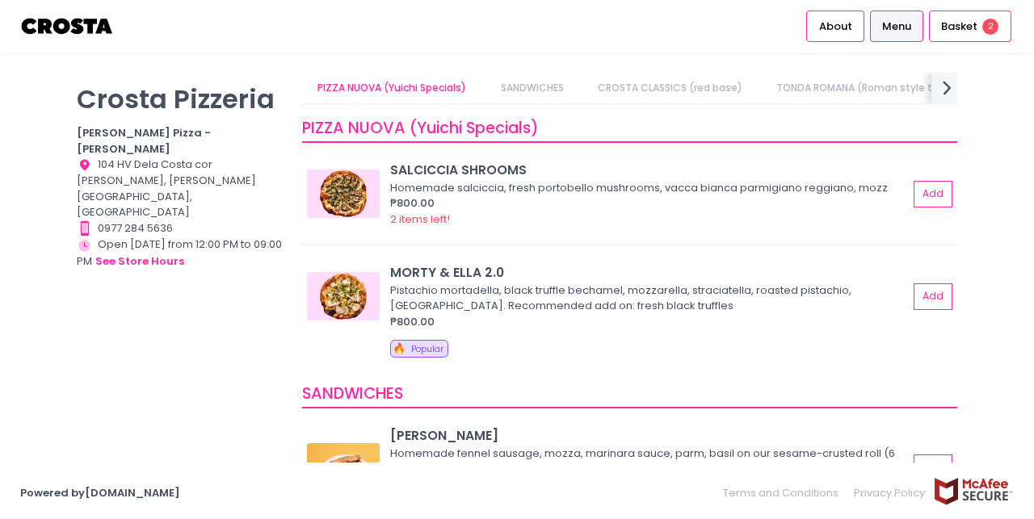
click at [951, 87] on icon "next Created with Sketch." at bounding box center [946, 87] width 23 height 23
click at [956, 87] on ul "PIZZA NUOVA (Yuichi Specials) SANDWICHES CROSTA CLASSICS (red base) TONDA ROMAN…" at bounding box center [640, 88] width 634 height 31
click at [831, 34] on link "About" at bounding box center [835, 25] width 58 height 31
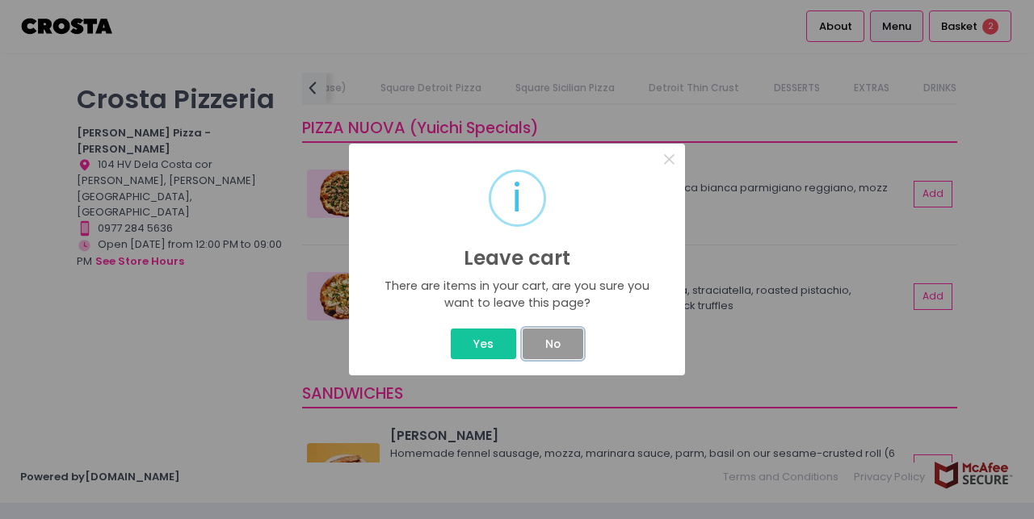
click at [540, 346] on button "No" at bounding box center [553, 344] width 60 height 31
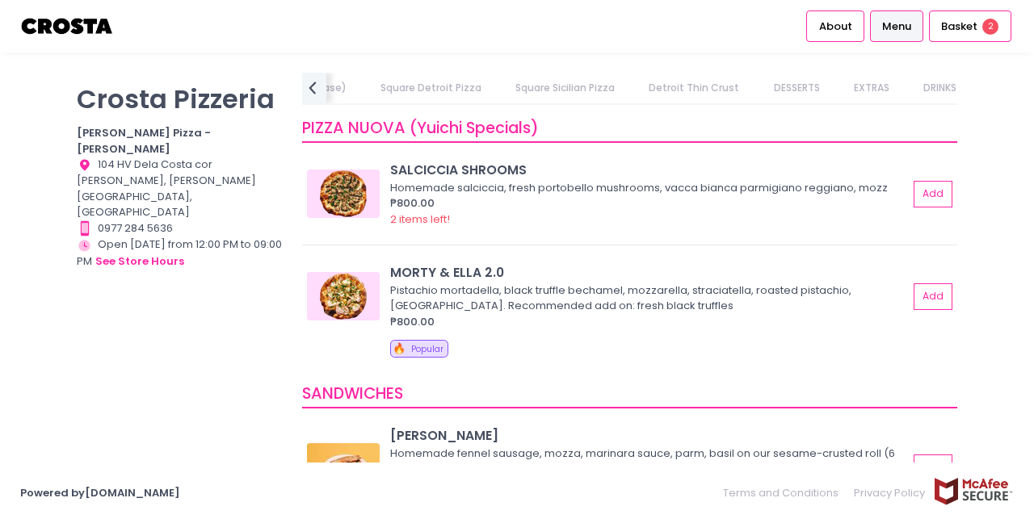
click at [893, 35] on link "Menu" at bounding box center [897, 25] width 54 height 31
click at [895, 27] on span "Menu" at bounding box center [896, 27] width 29 height 16
click at [944, 26] on span "Basket" at bounding box center [959, 27] width 36 height 16
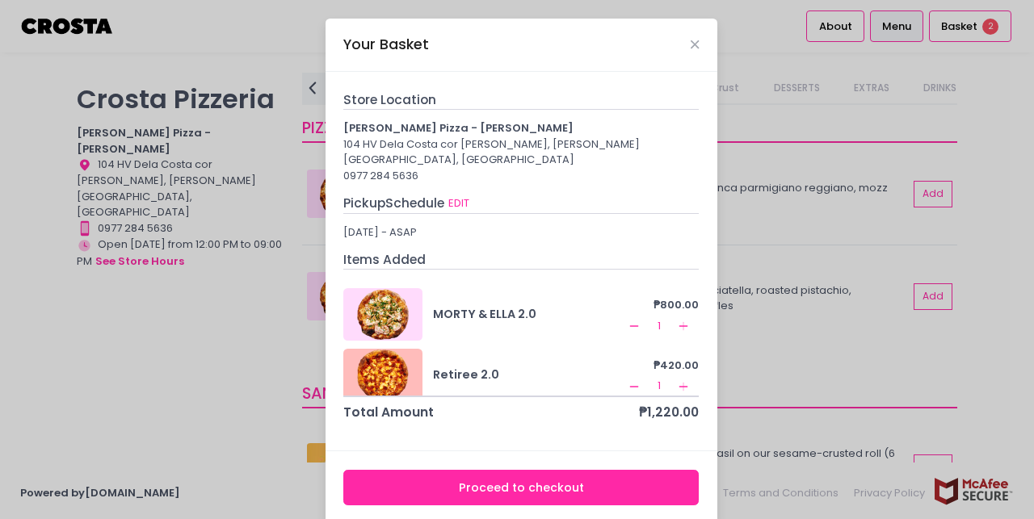
scroll to position [0, 0]
click at [683, 44] on div "Your Basket" at bounding box center [521, 45] width 392 height 53
click at [691, 43] on icon "Close" at bounding box center [695, 45] width 8 height 12
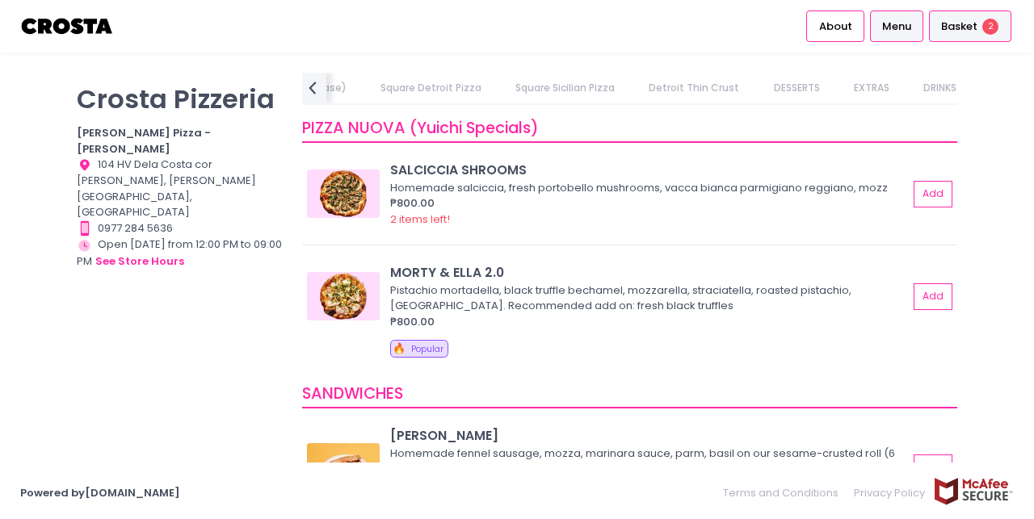
click at [961, 28] on span "Basket" at bounding box center [959, 27] width 36 height 16
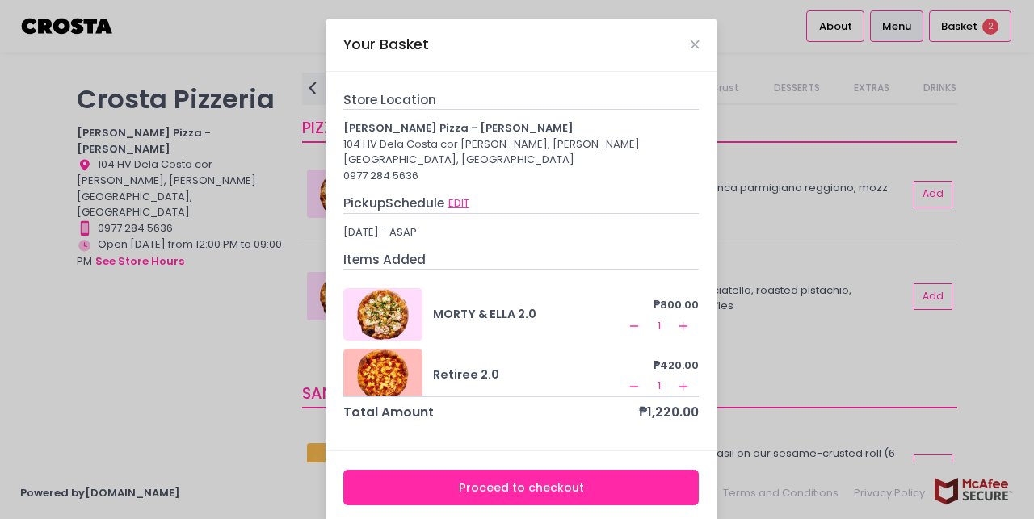
click at [455, 195] on button "EDIT" at bounding box center [458, 204] width 23 height 18
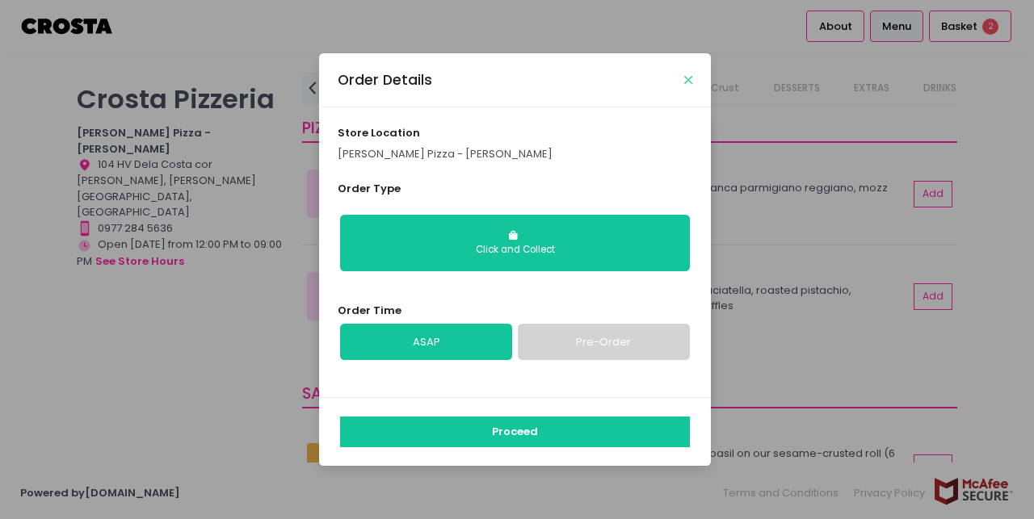
click at [686, 77] on icon "Close" at bounding box center [688, 80] width 8 height 12
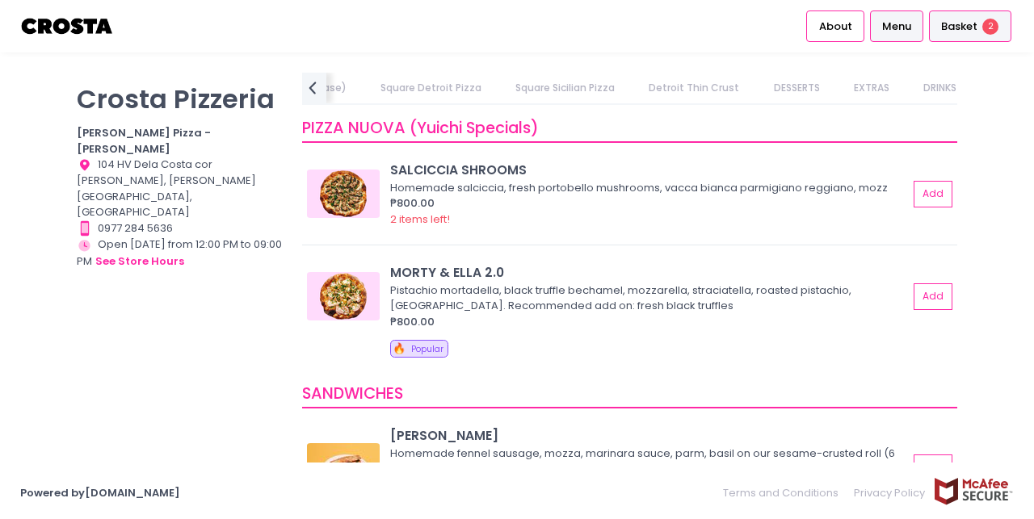
click at [959, 27] on span "Basket" at bounding box center [959, 27] width 36 height 16
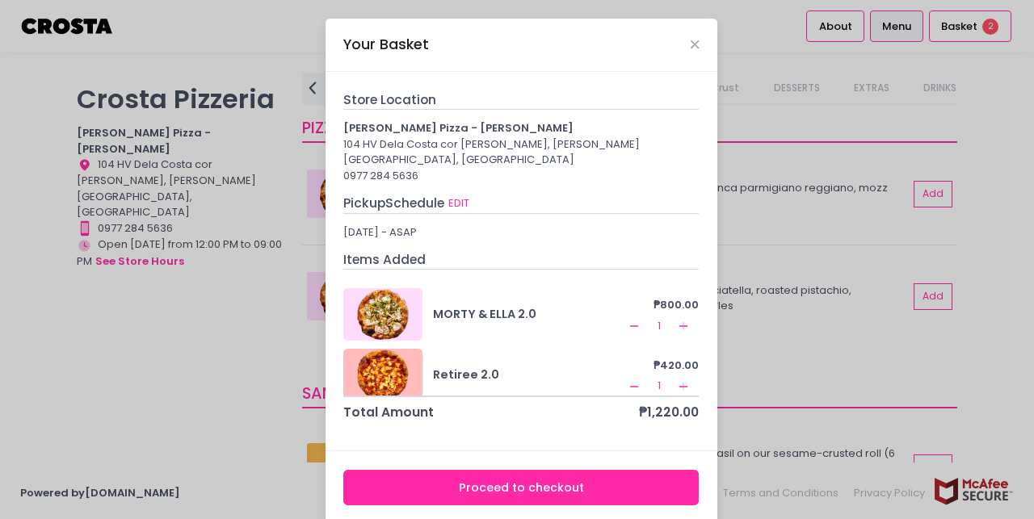
click at [628, 320] on icon "Remove Created with Sketch." at bounding box center [634, 326] width 13 height 13
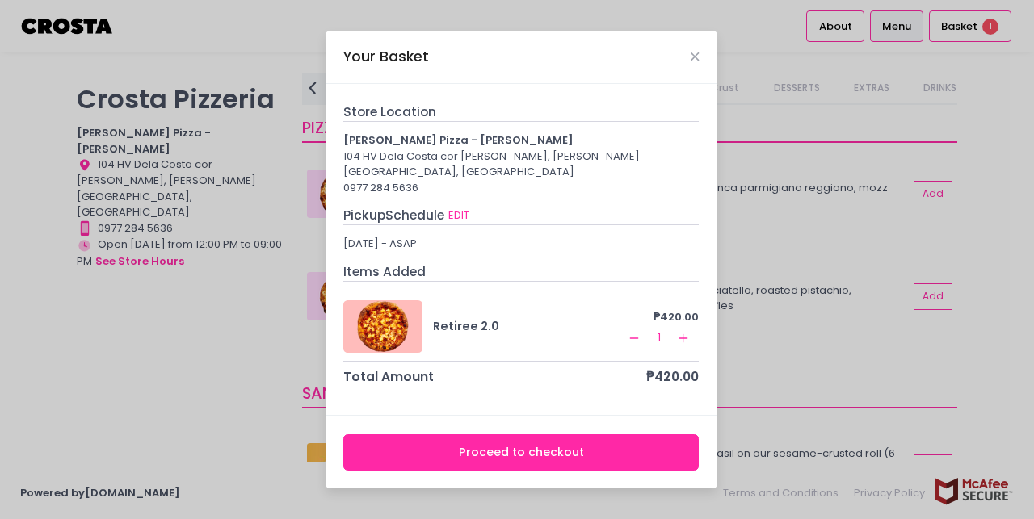
click at [633, 332] on icon "Remove Created with Sketch." at bounding box center [634, 338] width 13 height 13
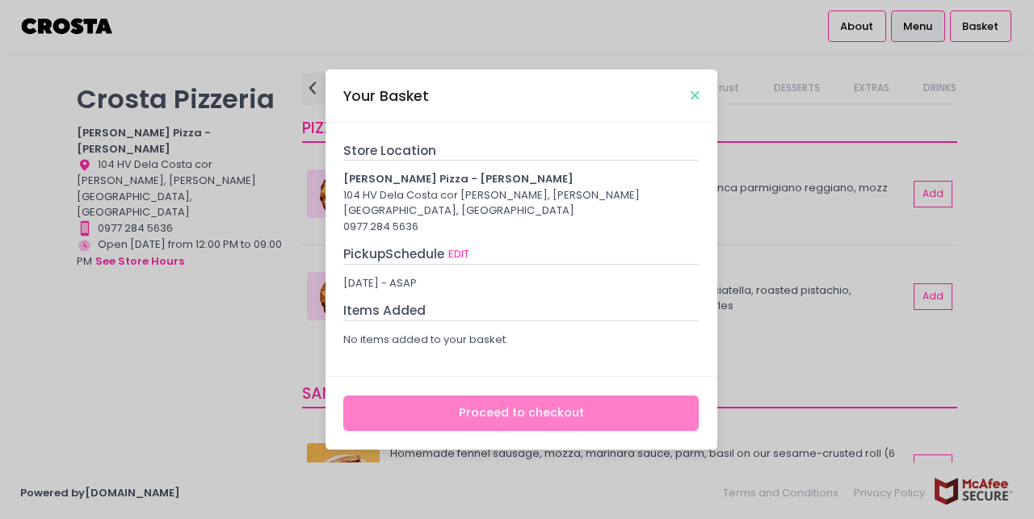
click at [694, 102] on icon "Close" at bounding box center [695, 96] width 8 height 12
